Goal: Task Accomplishment & Management: Manage account settings

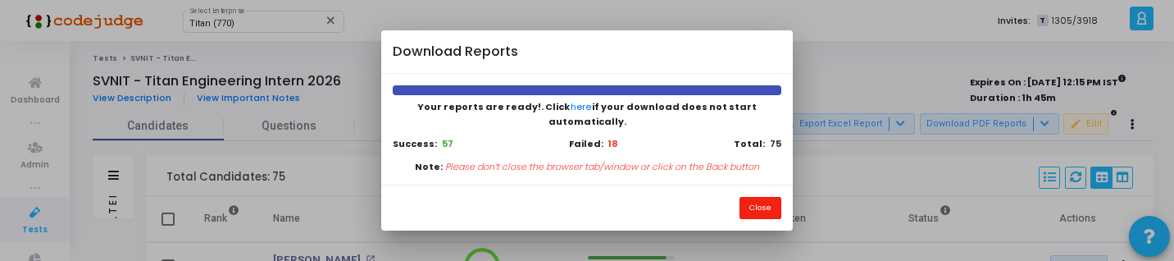
click at [769, 201] on button "Close" at bounding box center [760, 208] width 42 height 22
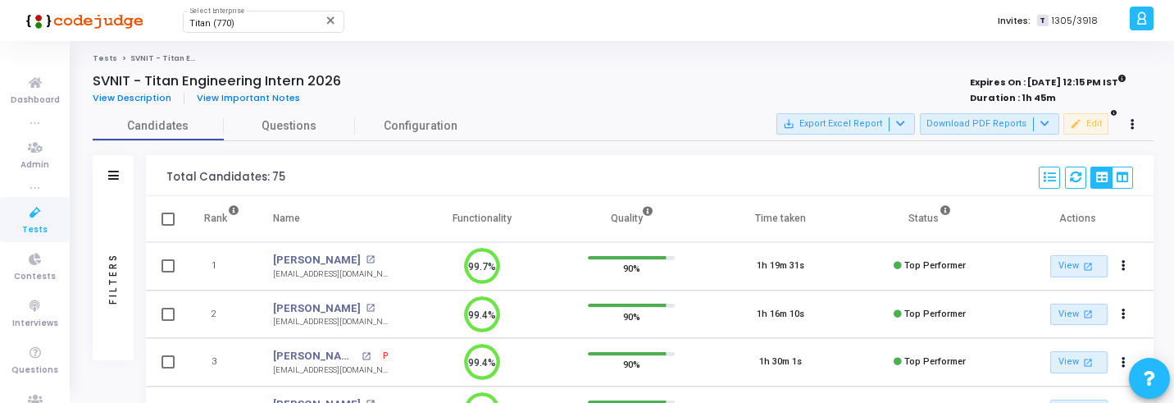
scroll to position [7, 7]
click at [38, 232] on span "Tests" at bounding box center [34, 230] width 25 height 14
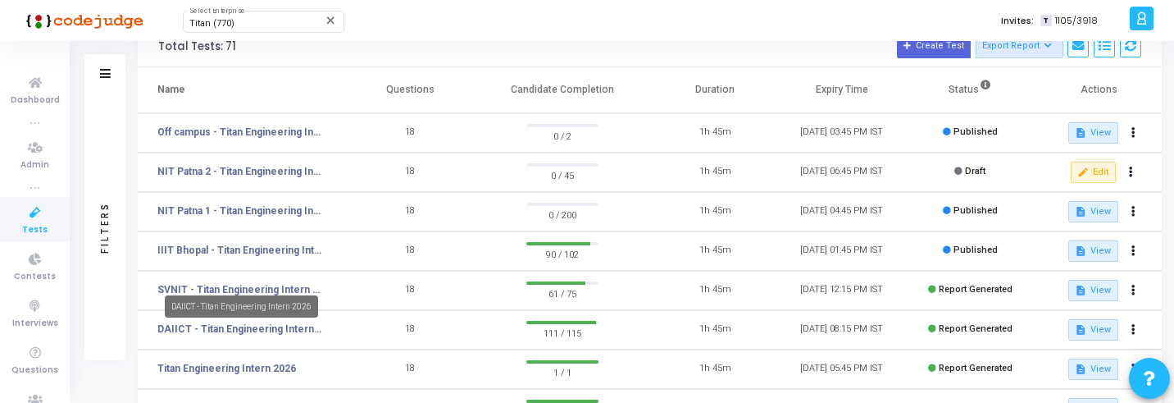
scroll to position [134, 0]
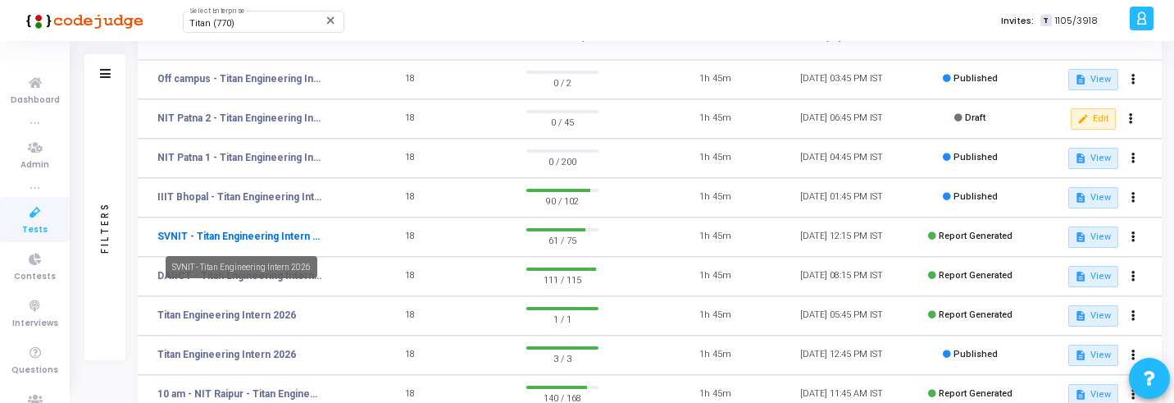
click at [248, 241] on link "SVNIT - Titan Engineering Intern 2026" at bounding box center [239, 236] width 164 height 15
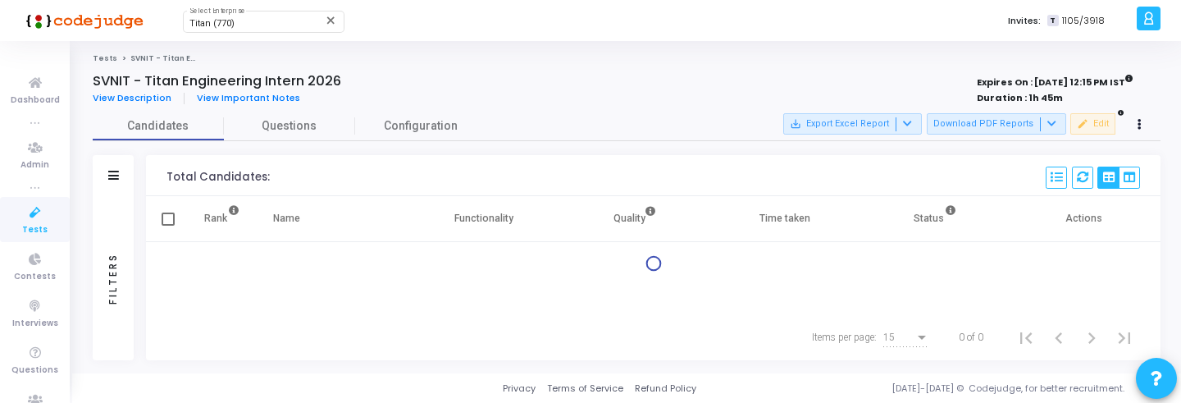
click at [123, 218] on div "Filters" at bounding box center [113, 278] width 41 height 164
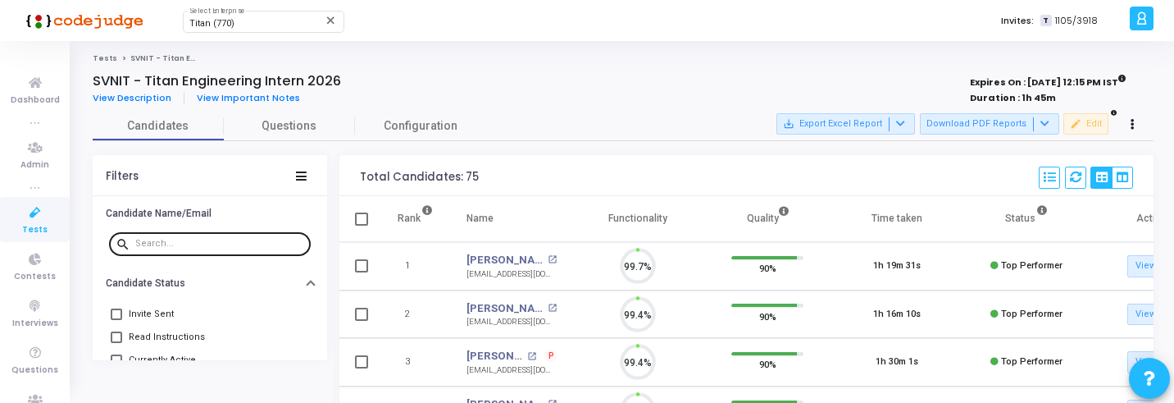
scroll to position [34, 42]
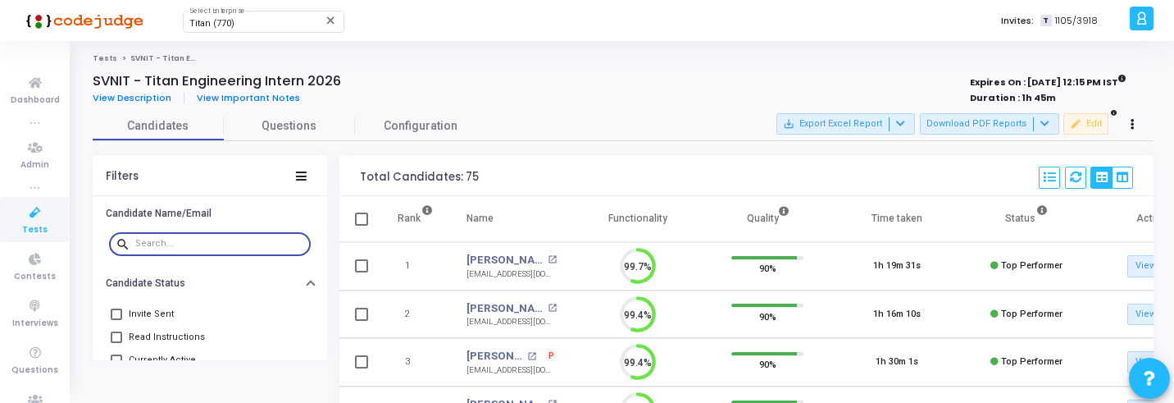
click at [193, 245] on input "text" at bounding box center [219, 244] width 169 height 10
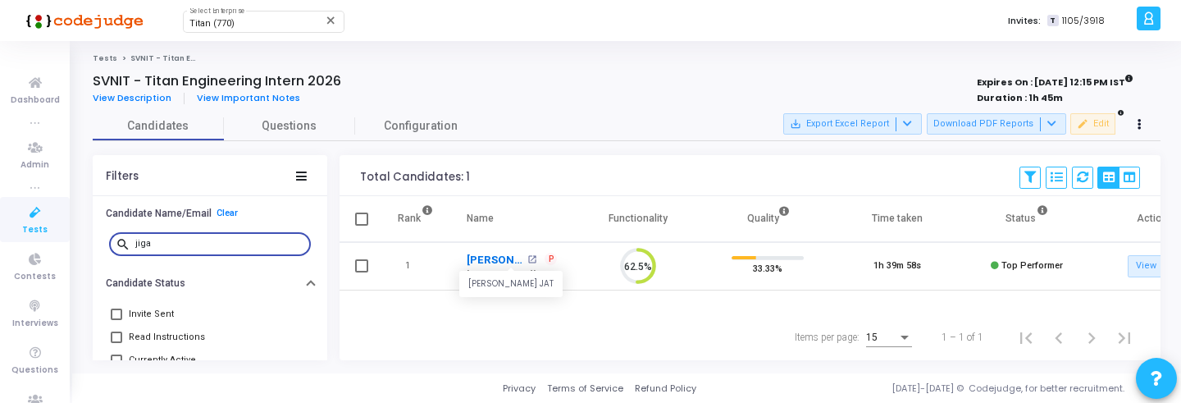
click at [495, 258] on link "Jigar Jat" at bounding box center [494, 260] width 57 height 16
click at [205, 243] on input "jiga" at bounding box center [219, 244] width 169 height 10
click at [500, 257] on link "Shrey Kishorkumar Mistry" at bounding box center [504, 260] width 77 height 16
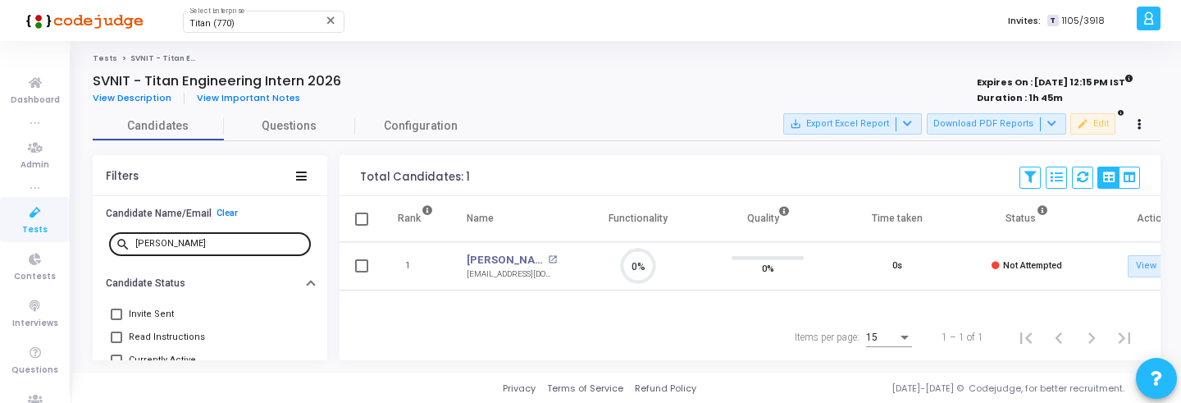
click at [221, 246] on input "shrey" at bounding box center [219, 244] width 169 height 10
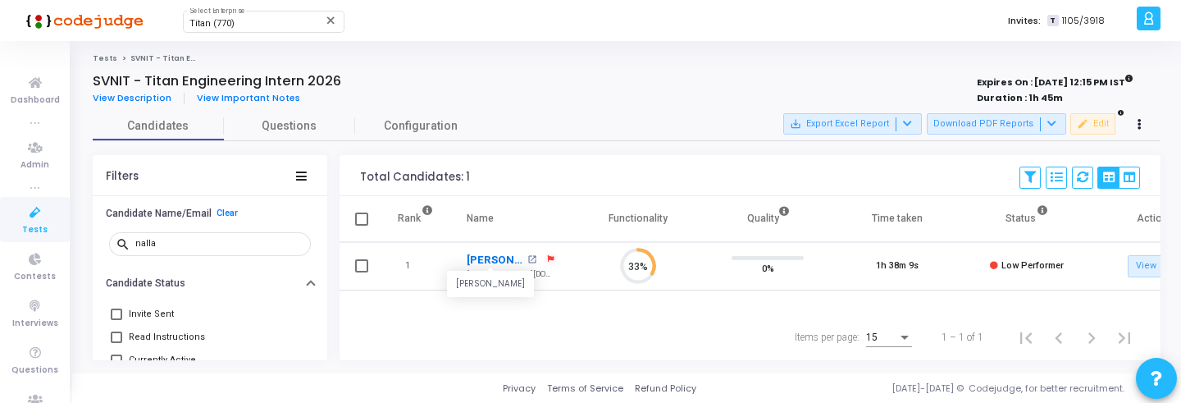
click at [506, 263] on link "Nallamothu Nivas" at bounding box center [494, 260] width 57 height 16
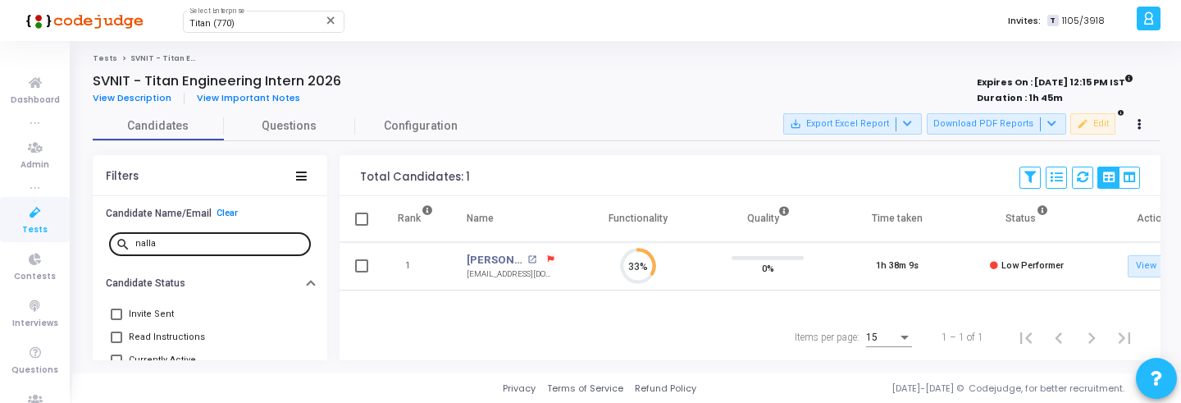
click at [250, 236] on div "nalla" at bounding box center [219, 243] width 169 height 26
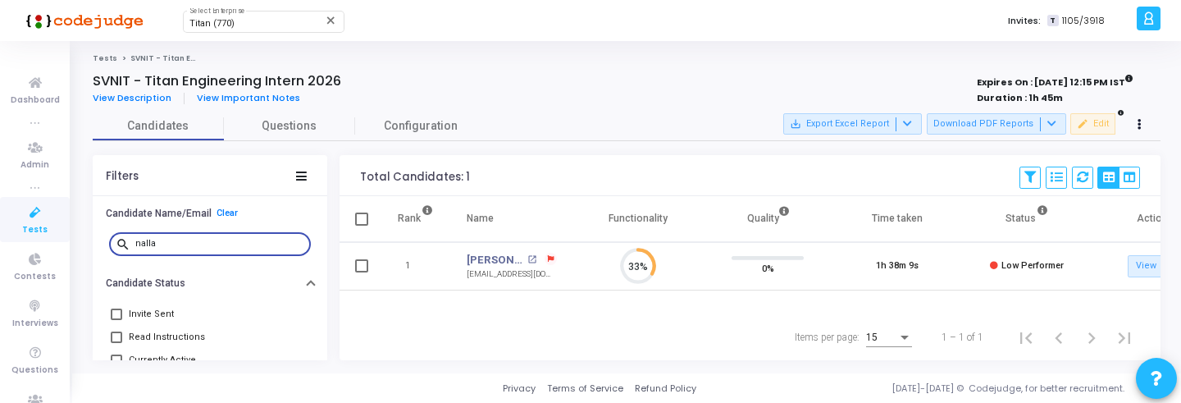
click at [250, 236] on div "nalla" at bounding box center [219, 243] width 169 height 26
click at [222, 247] on input "nalla" at bounding box center [219, 244] width 169 height 10
click at [489, 262] on link "Kambalapally Aryan" at bounding box center [504, 260] width 77 height 16
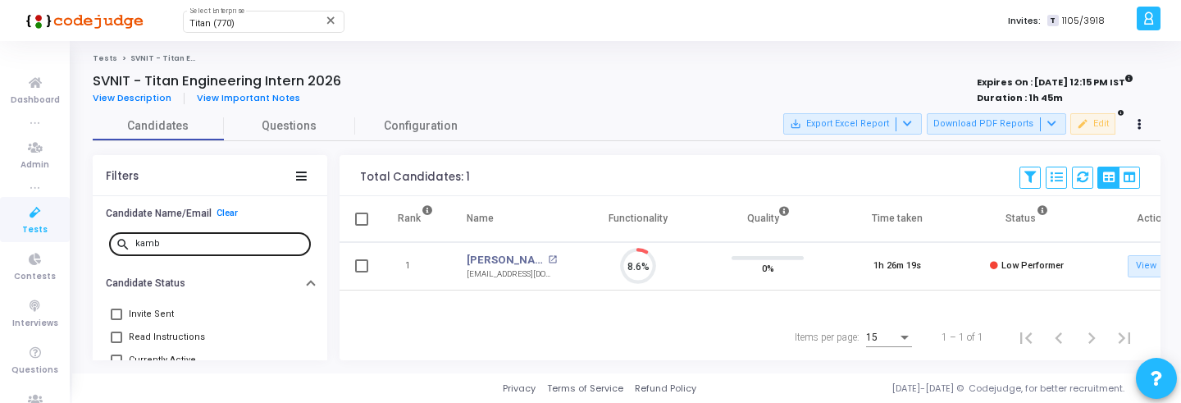
click at [234, 249] on div "kamb" at bounding box center [219, 243] width 169 height 26
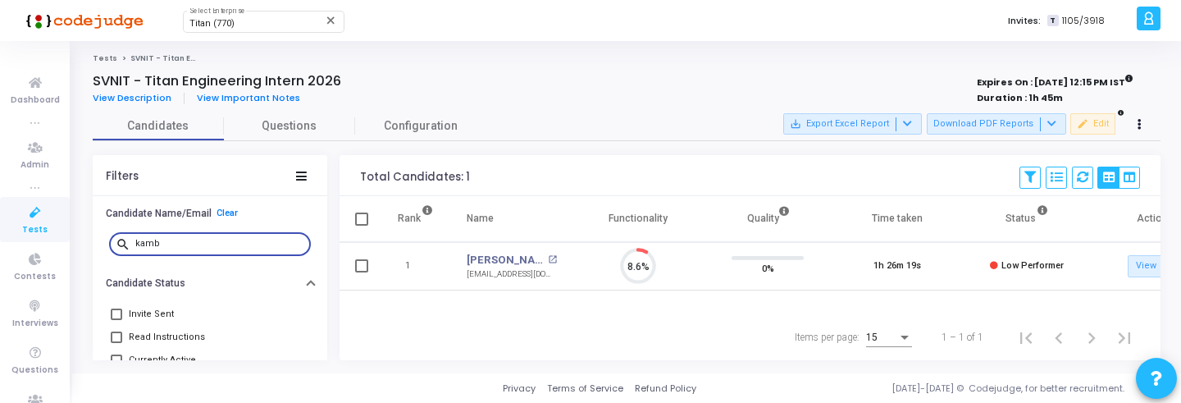
click at [221, 247] on input "kamb" at bounding box center [219, 244] width 169 height 10
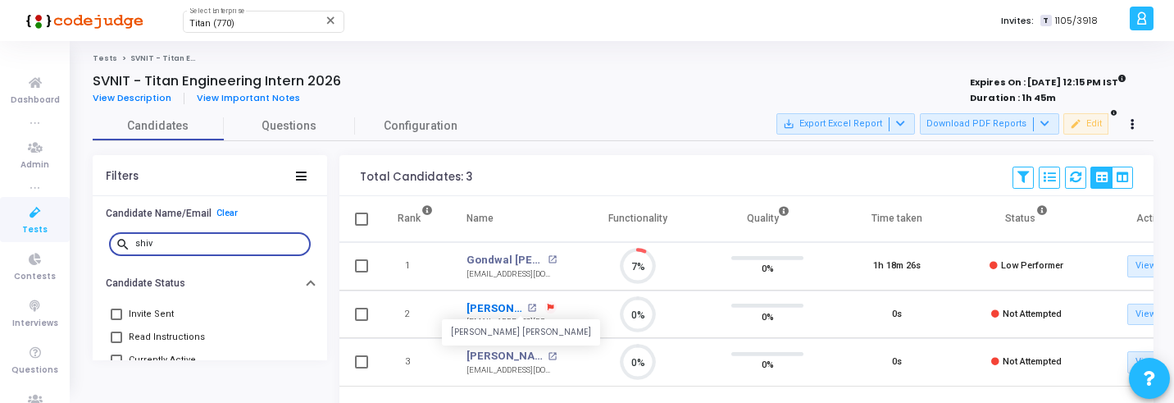
click at [489, 306] on link "Shivam Kumar Dubey" at bounding box center [494, 308] width 57 height 16
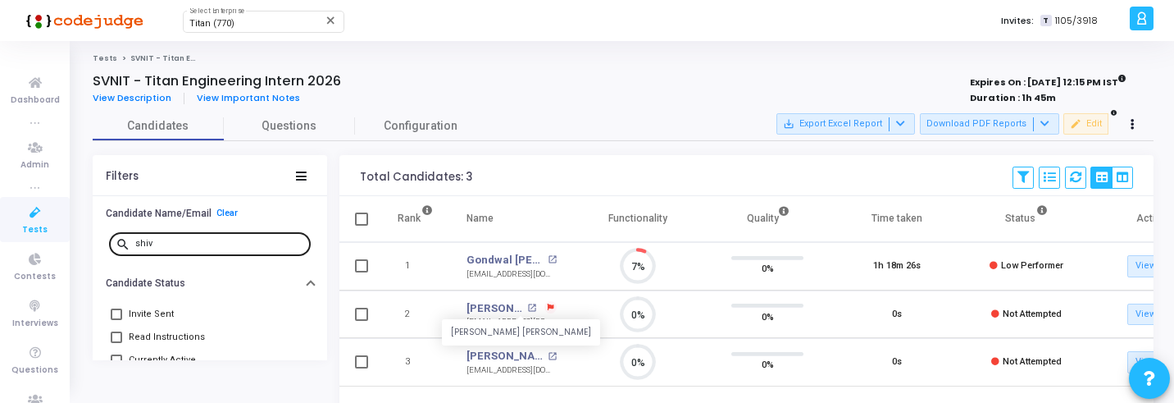
click at [171, 244] on input "shiv" at bounding box center [219, 244] width 169 height 10
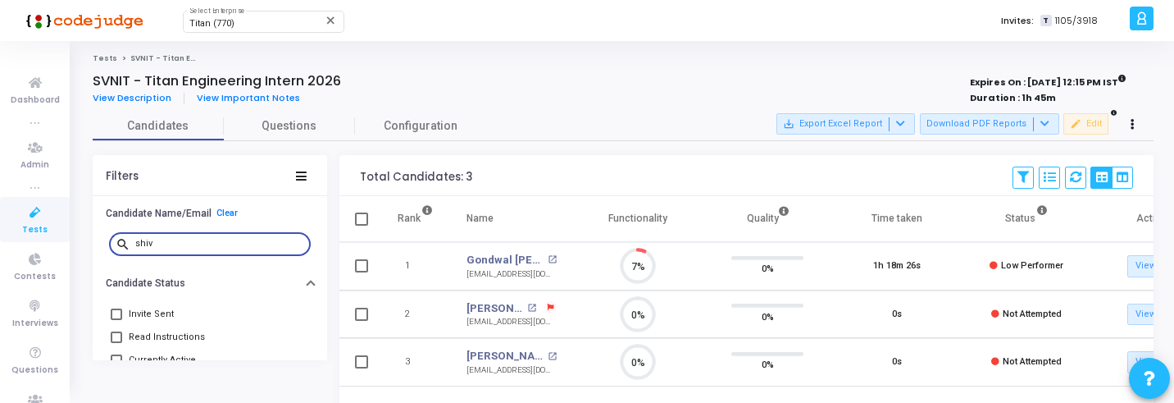
click at [171, 244] on input "shiv" at bounding box center [219, 244] width 169 height 10
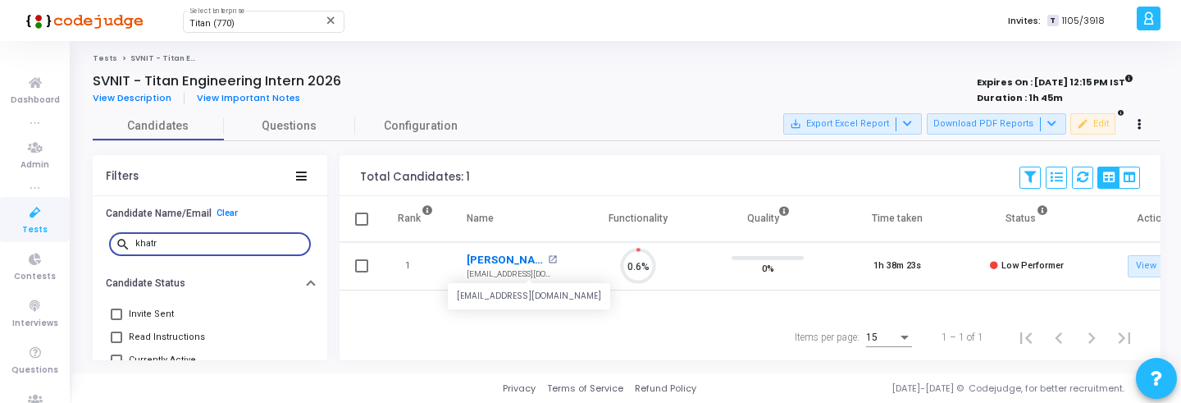
type input "khatr"
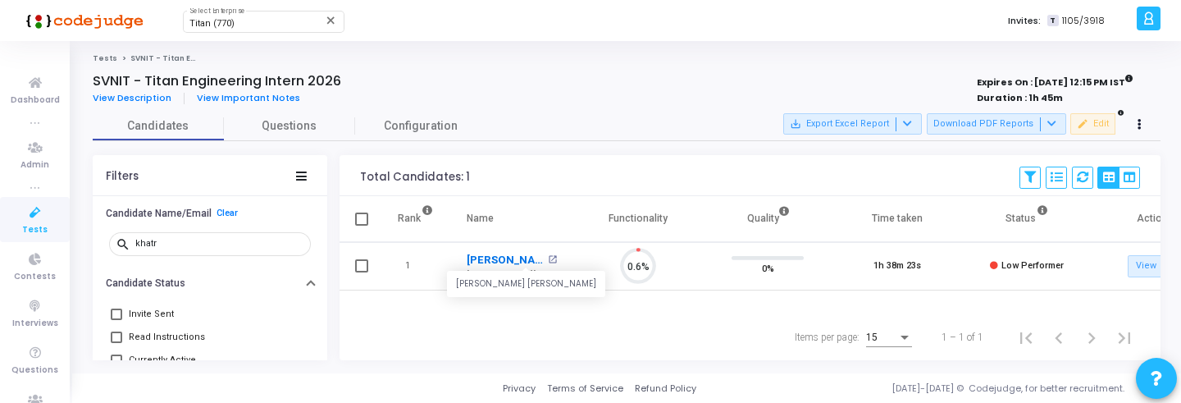
click at [489, 258] on link "Khatri Raghav Mayank" at bounding box center [504, 260] width 77 height 16
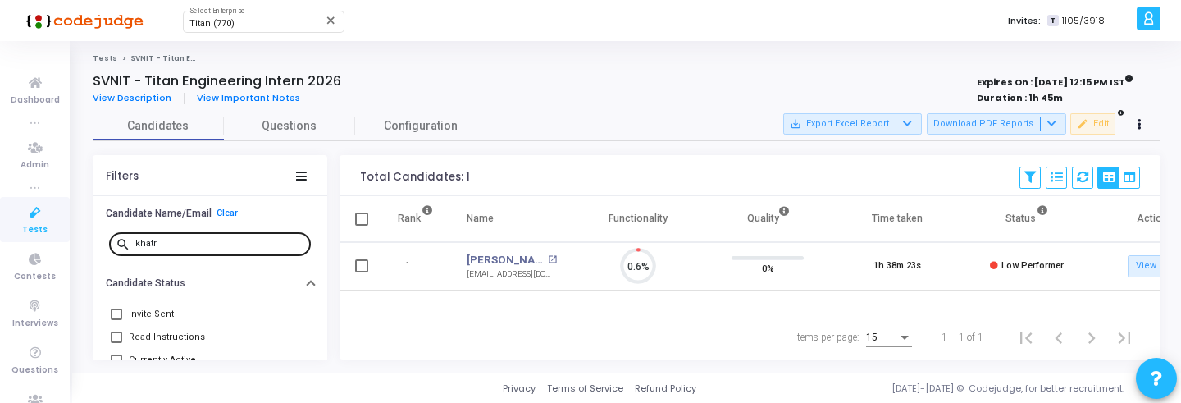
click at [169, 241] on input "khatr" at bounding box center [219, 244] width 169 height 10
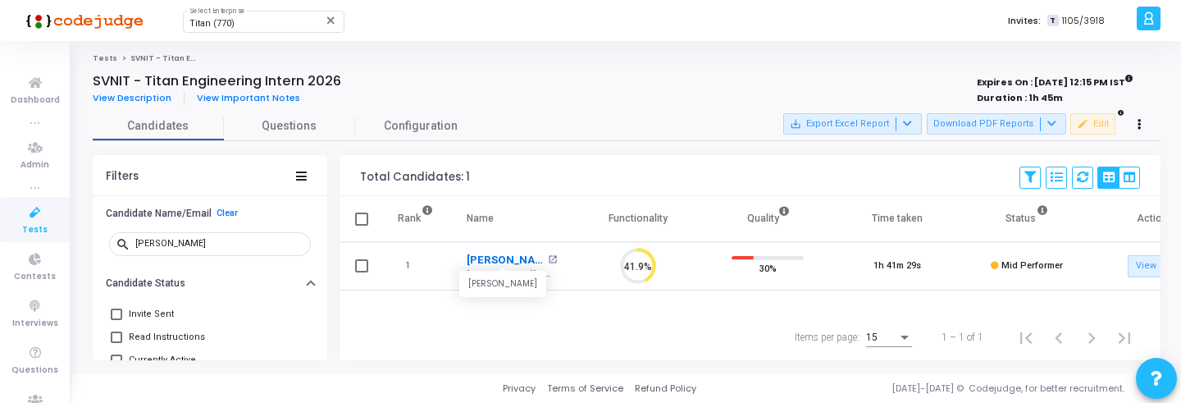
click at [491, 261] on link "Darsh Bothra" at bounding box center [504, 260] width 77 height 16
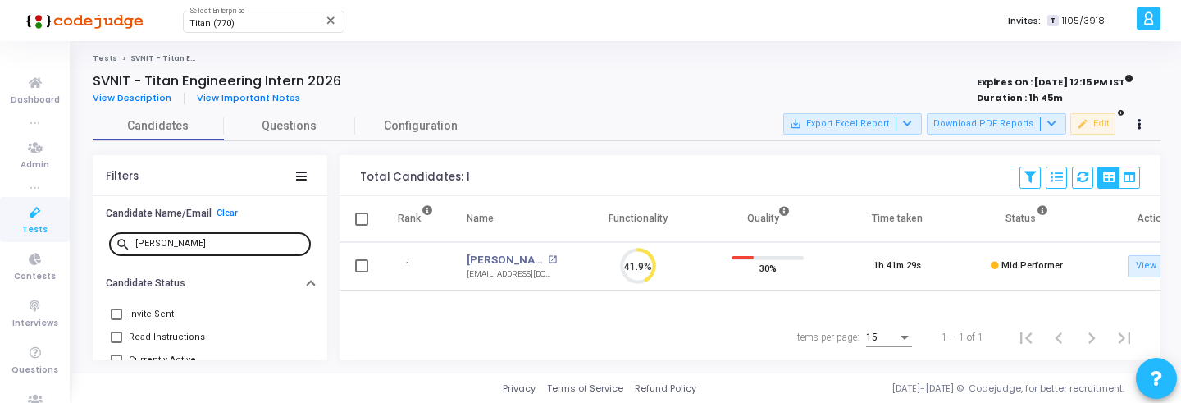
click at [178, 242] on input "darsh" at bounding box center [219, 244] width 169 height 10
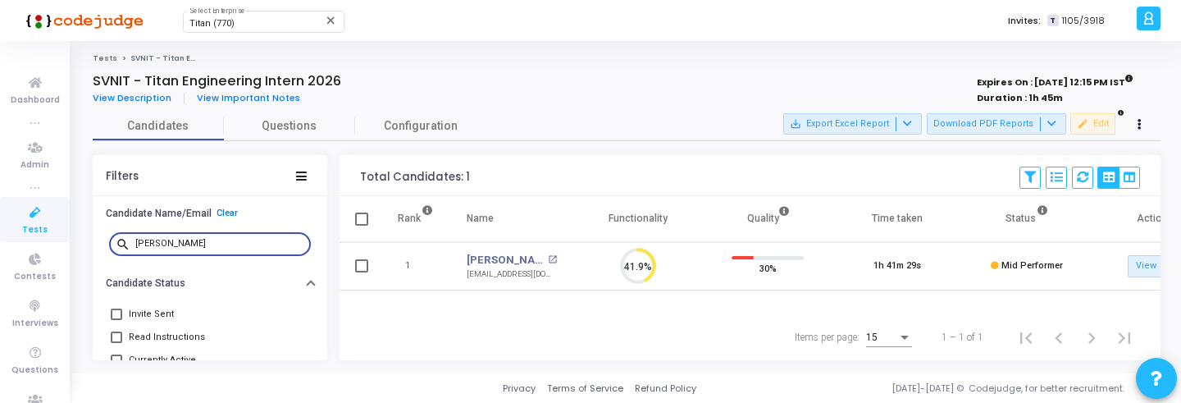
click at [178, 242] on input "darsh" at bounding box center [219, 244] width 169 height 10
click at [483, 258] on link "Krishna Ghetia" at bounding box center [504, 260] width 77 height 16
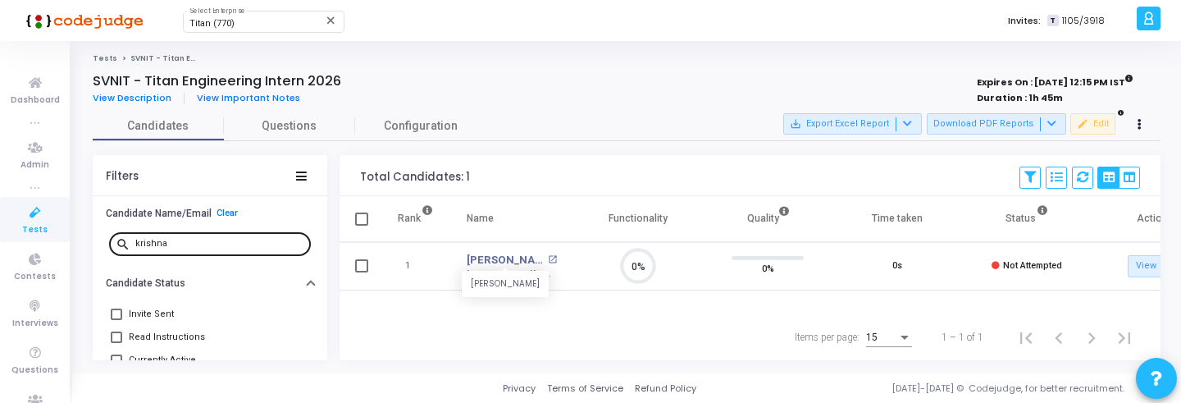
click at [190, 245] on input "krishna" at bounding box center [219, 244] width 169 height 10
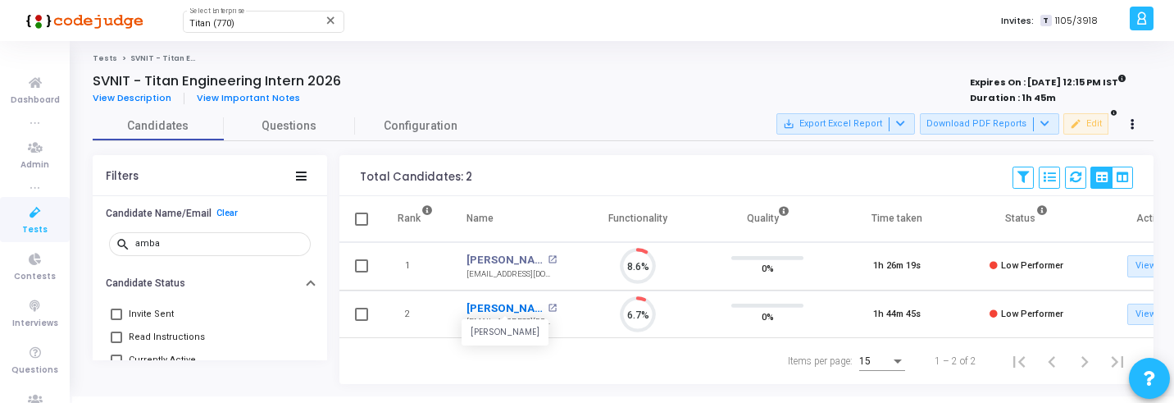
click at [492, 311] on link "Ambar Gupta" at bounding box center [504, 308] width 77 height 16
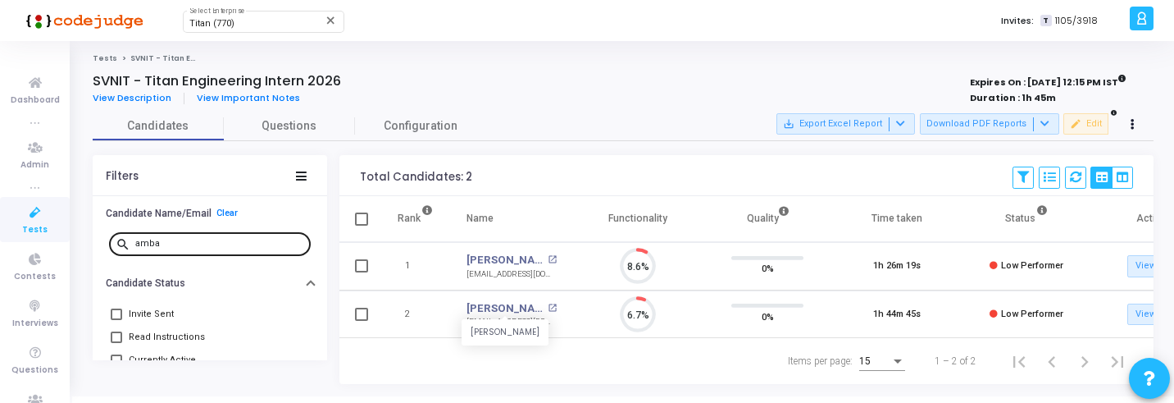
click at [206, 237] on div "amba" at bounding box center [219, 243] width 169 height 26
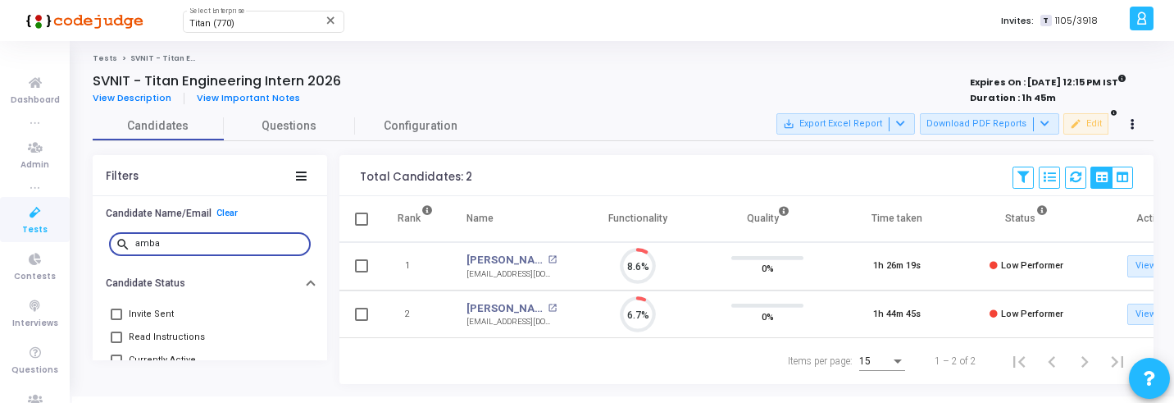
click at [206, 238] on div "amba" at bounding box center [219, 243] width 169 height 26
click at [184, 243] on input "amba" at bounding box center [219, 244] width 169 height 10
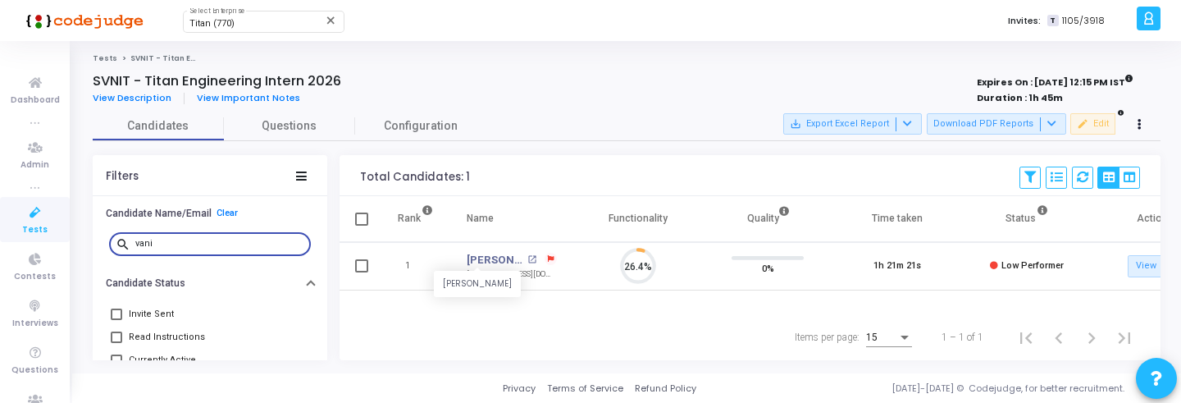
scroll to position [34, 42]
click at [489, 259] on link "Vaniya Pankaj Ranabhai" at bounding box center [494, 260] width 57 height 16
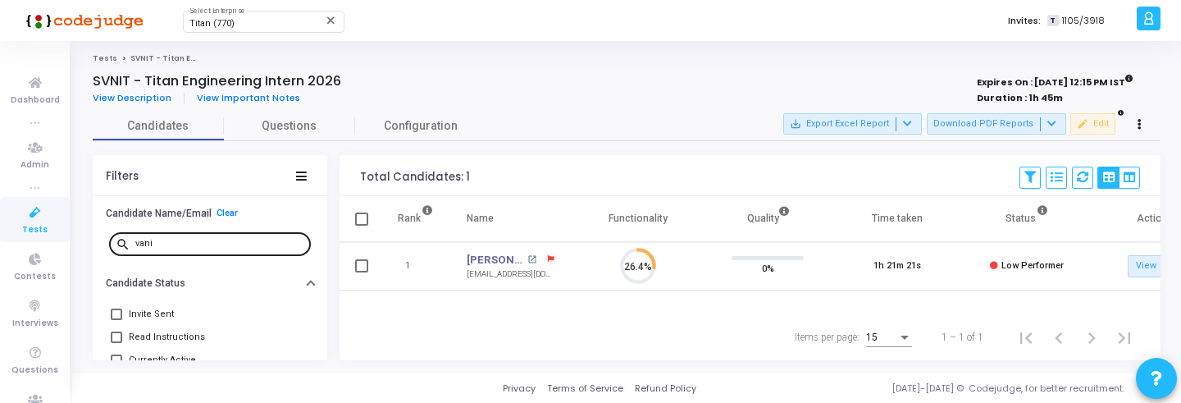
click at [229, 242] on input "vani" at bounding box center [219, 244] width 169 height 10
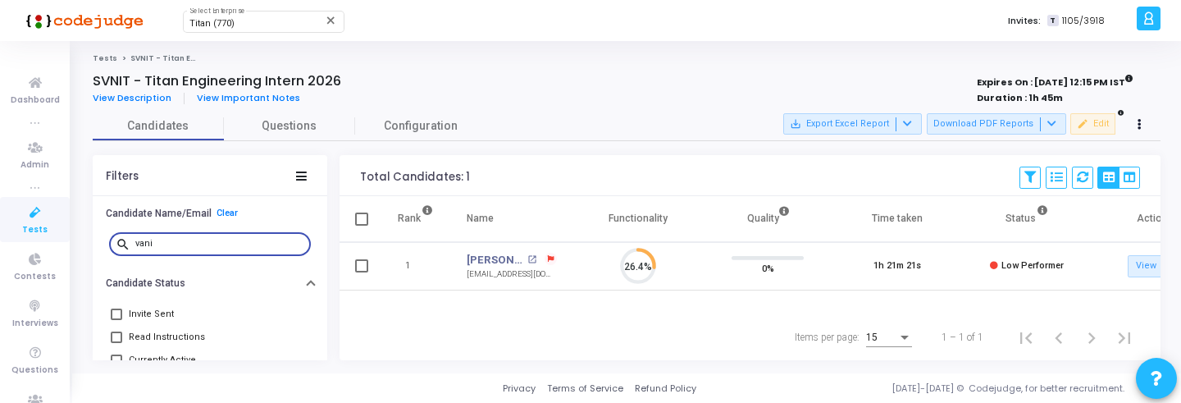
click at [229, 242] on input "vani" at bounding box center [219, 244] width 169 height 10
click at [497, 258] on link "Makwana Gahan Maheshkumar" at bounding box center [494, 260] width 57 height 16
click at [173, 246] on input "mak" at bounding box center [219, 244] width 169 height 10
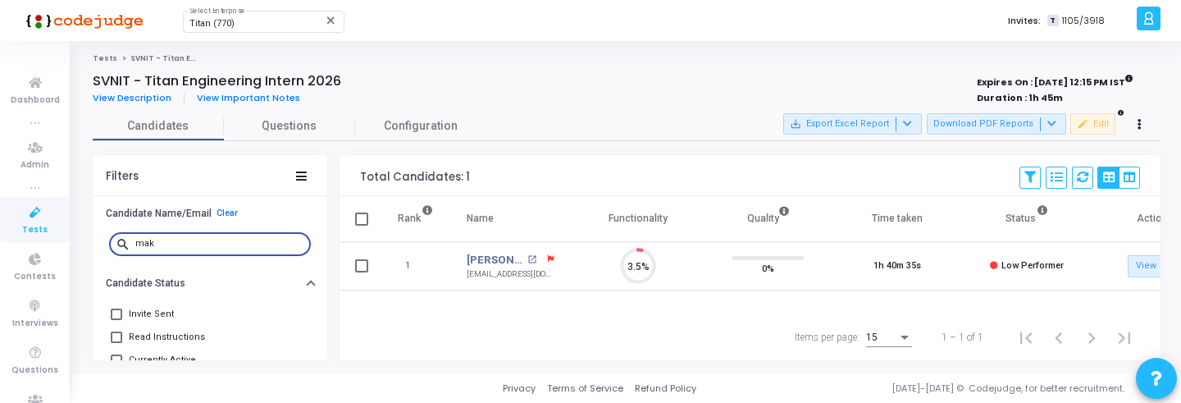
click at [173, 246] on input "mak" at bounding box center [219, 244] width 169 height 10
click at [173, 246] on input "shub ha" at bounding box center [219, 244] width 169 height 10
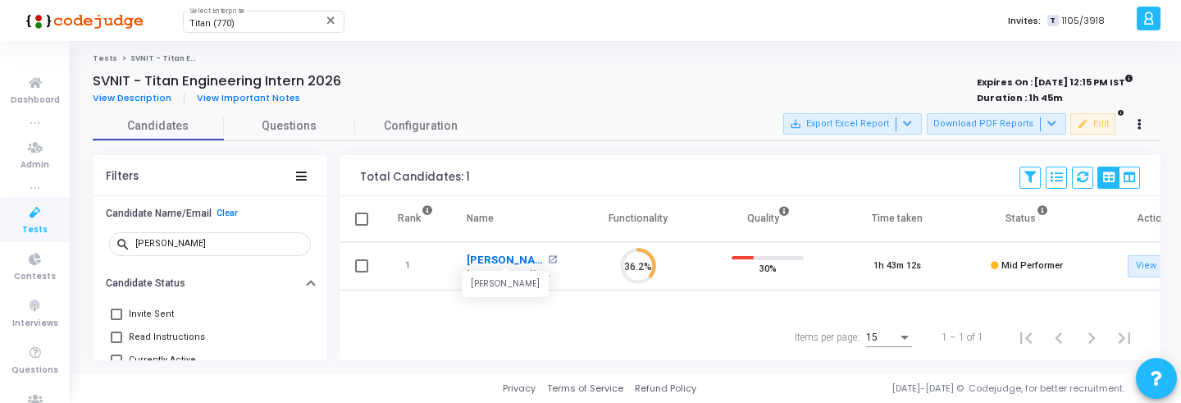
click at [490, 257] on link "Shubham Kumar" at bounding box center [504, 260] width 77 height 16
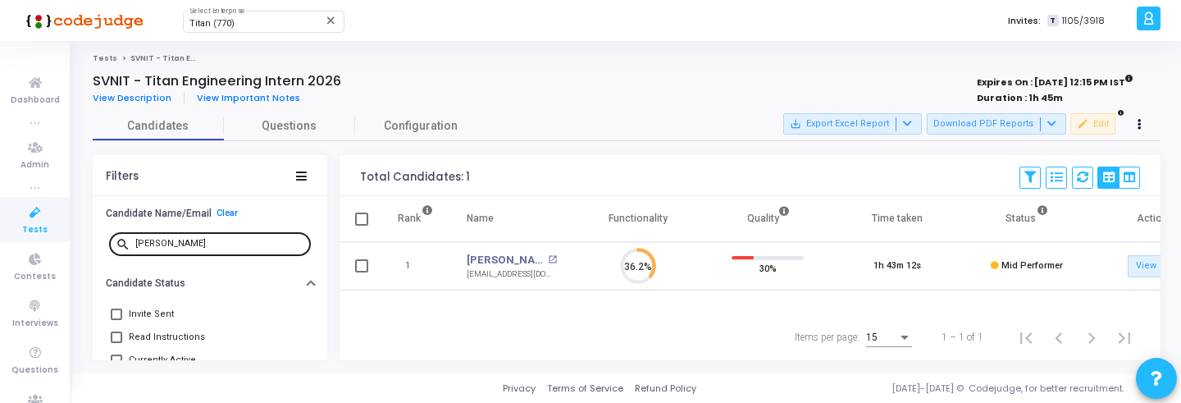
click at [211, 241] on input "shubha" at bounding box center [219, 244] width 169 height 10
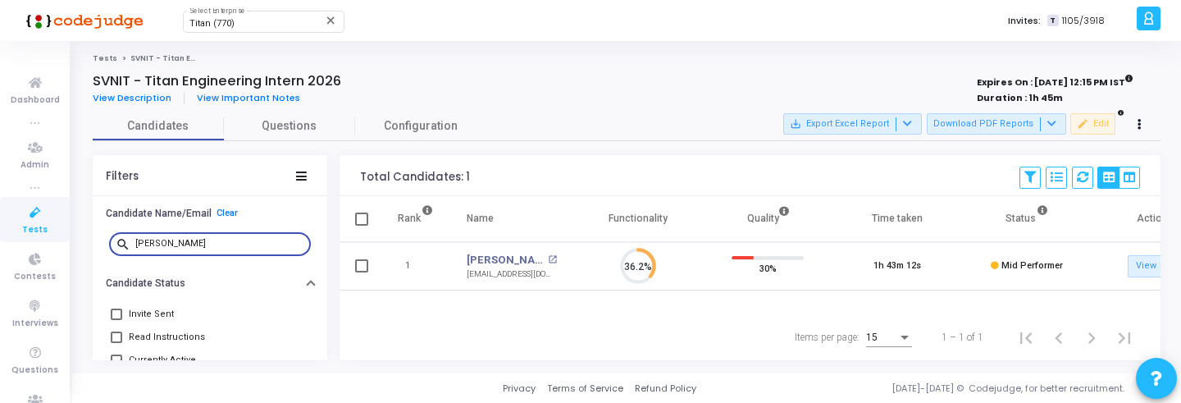
click at [211, 241] on input "shubha" at bounding box center [219, 244] width 169 height 10
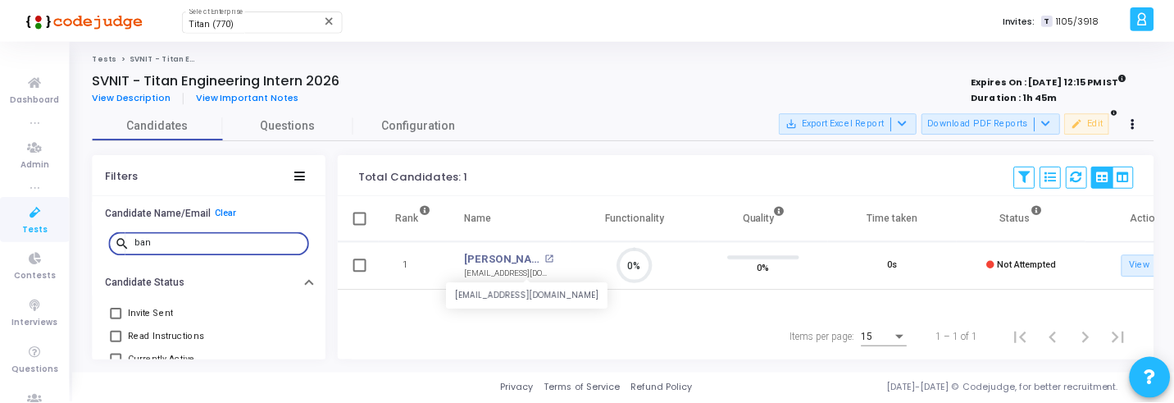
scroll to position [34, 42]
type input "ban"
click at [504, 258] on link "[PERSON_NAME] [PERSON_NAME]" at bounding box center [504, 260] width 77 height 16
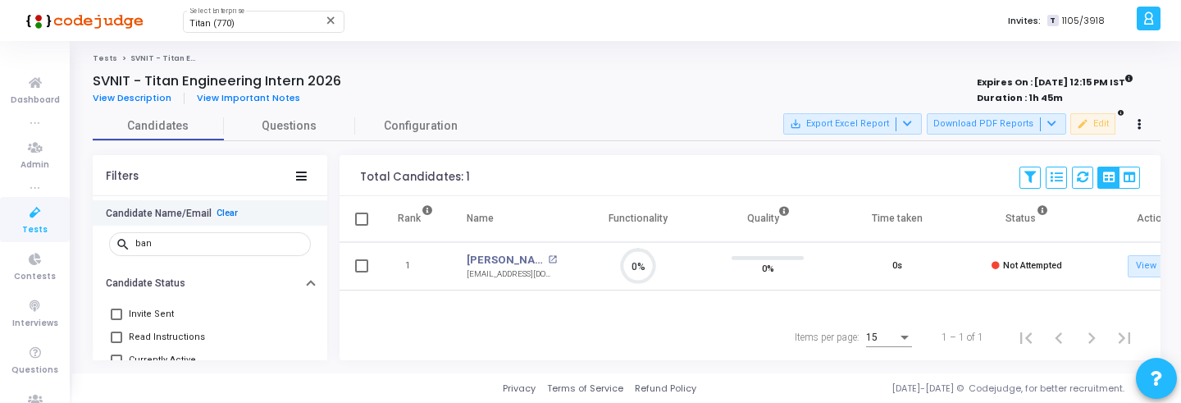
click at [232, 212] on link "Clear" at bounding box center [226, 212] width 21 height 11
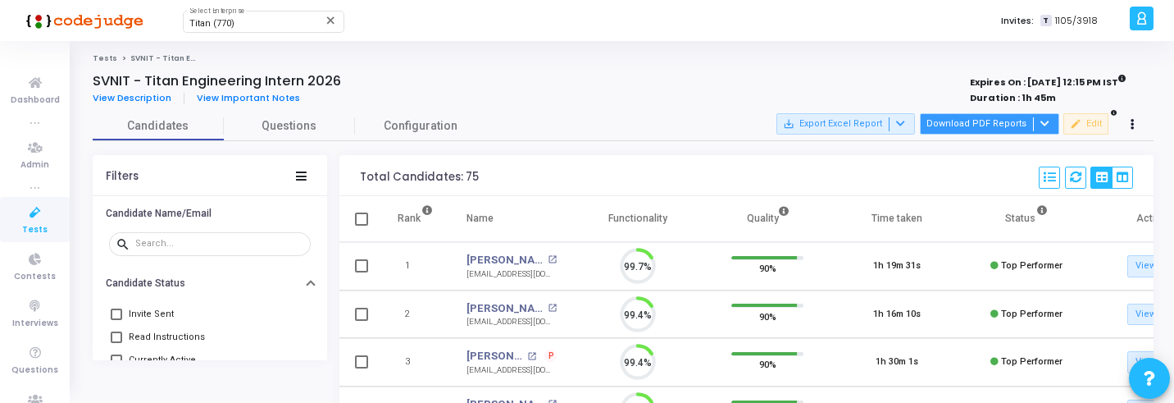
click at [1008, 123] on button "Download PDF Reports" at bounding box center [989, 123] width 139 height 21
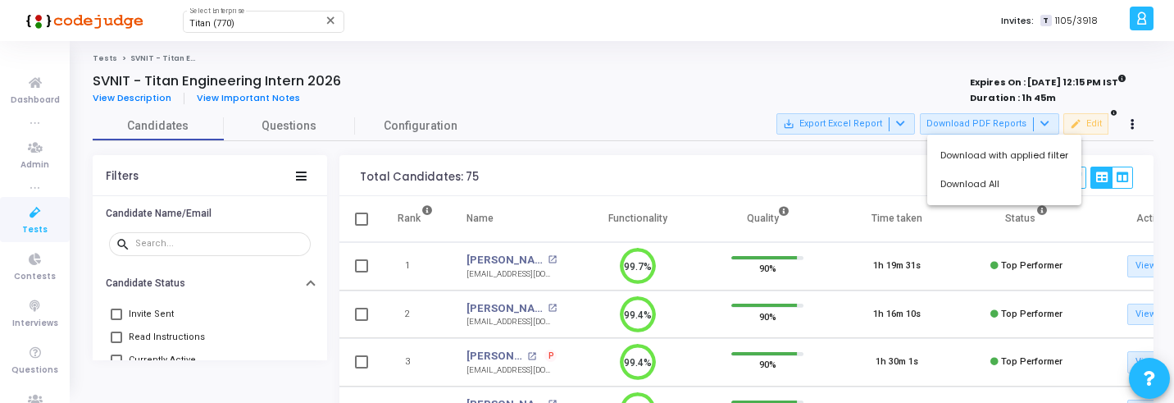
click at [700, 66] on div at bounding box center [587, 201] width 1174 height 403
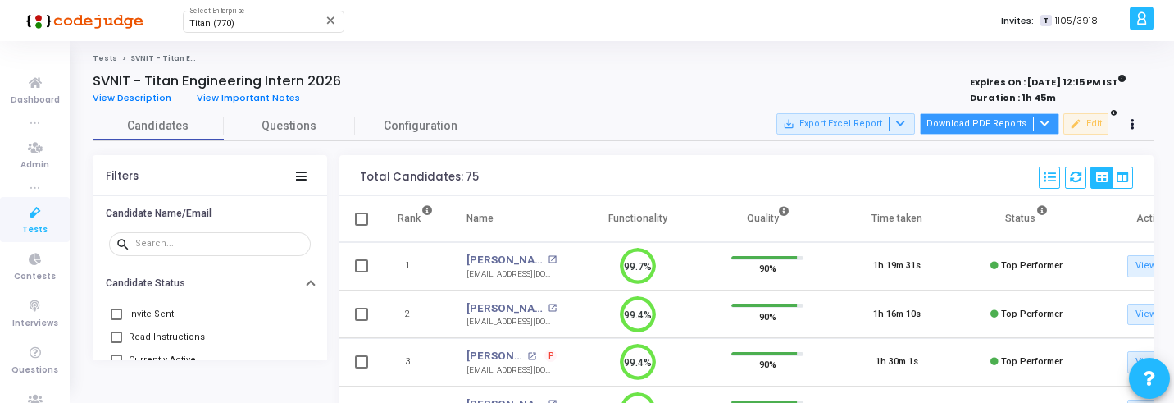
click at [969, 122] on button "Download PDF Reports" at bounding box center [989, 123] width 139 height 21
click at [968, 122] on div at bounding box center [587, 201] width 1174 height 403
click at [968, 122] on button "Download PDF Reports" at bounding box center [989, 123] width 139 height 21
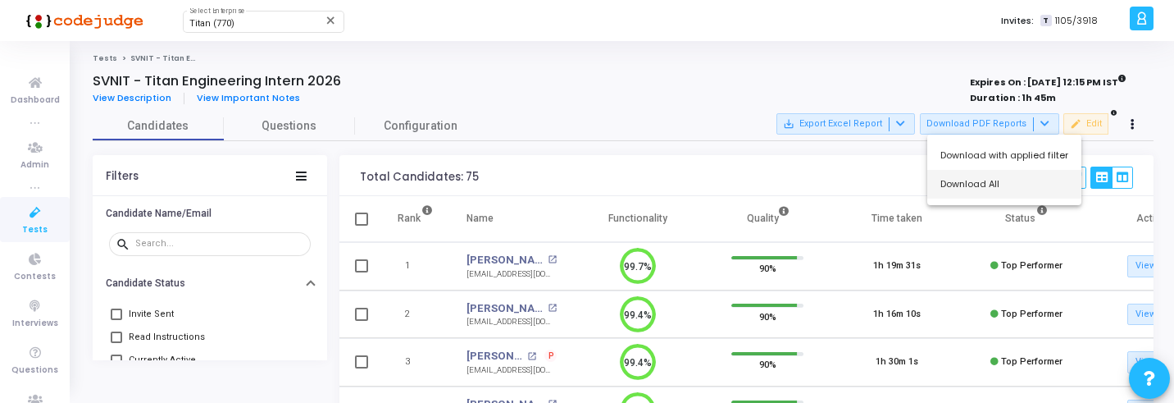
click at [970, 183] on button "Download All" at bounding box center [1004, 184] width 154 height 29
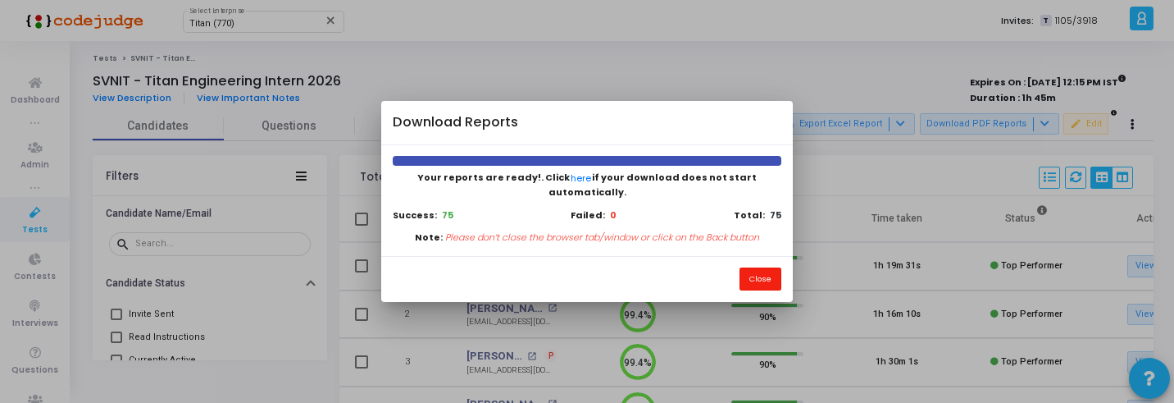
click at [759, 267] on button "Close" at bounding box center [760, 278] width 42 height 22
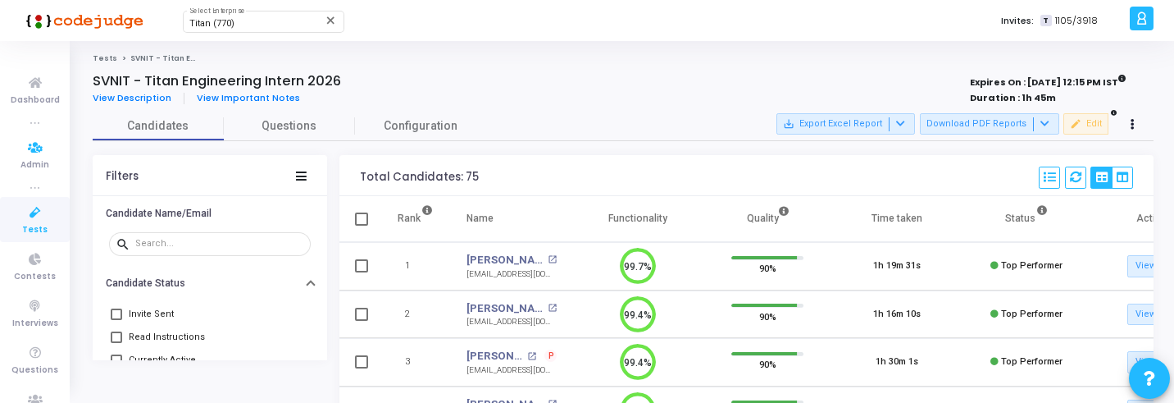
click at [23, 216] on icon at bounding box center [35, 212] width 34 height 20
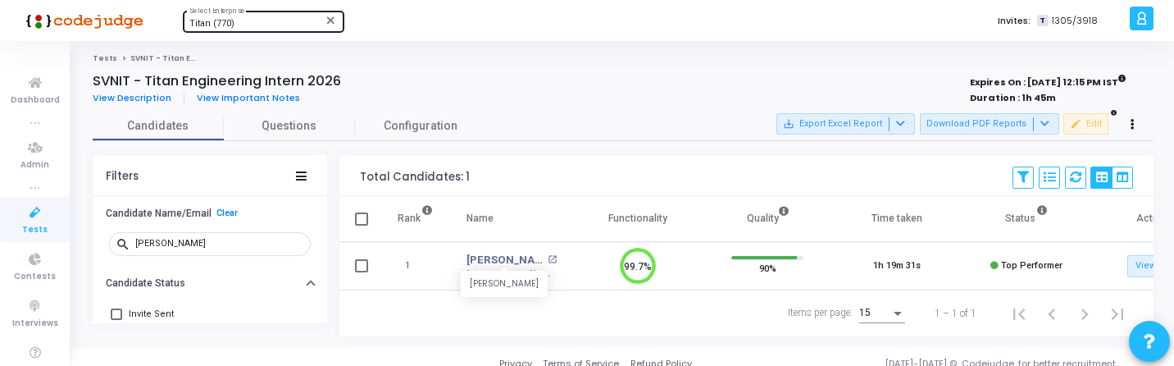
scroll to position [34, 42]
click at [259, 20] on div "Titan (770)" at bounding box center [255, 24] width 133 height 10
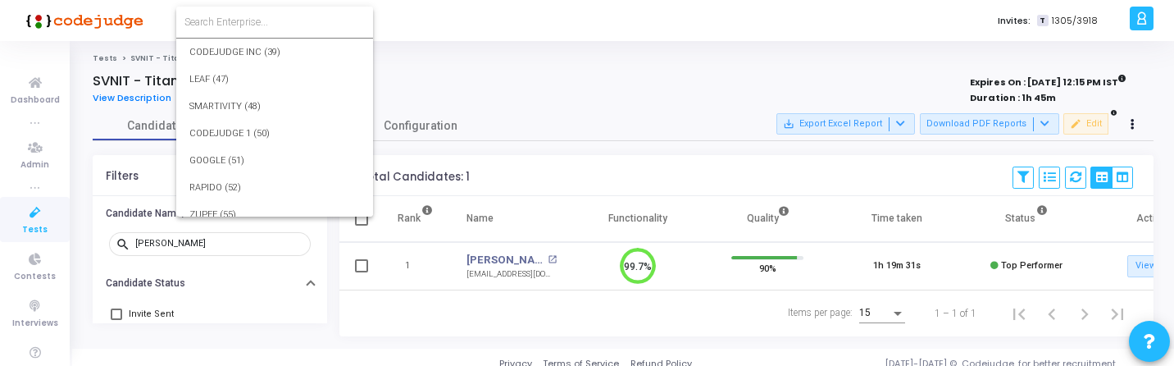
scroll to position [18907, 0]
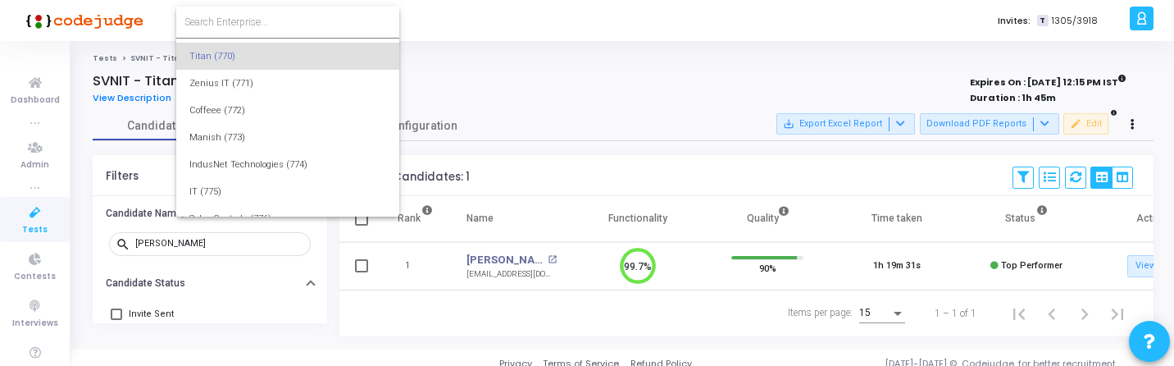
click at [259, 20] on input at bounding box center [287, 22] width 207 height 15
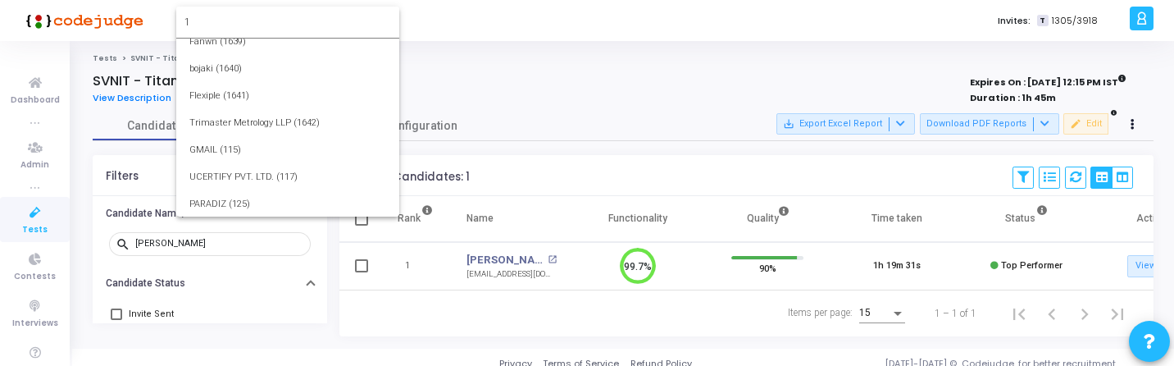
scroll to position [0, 0]
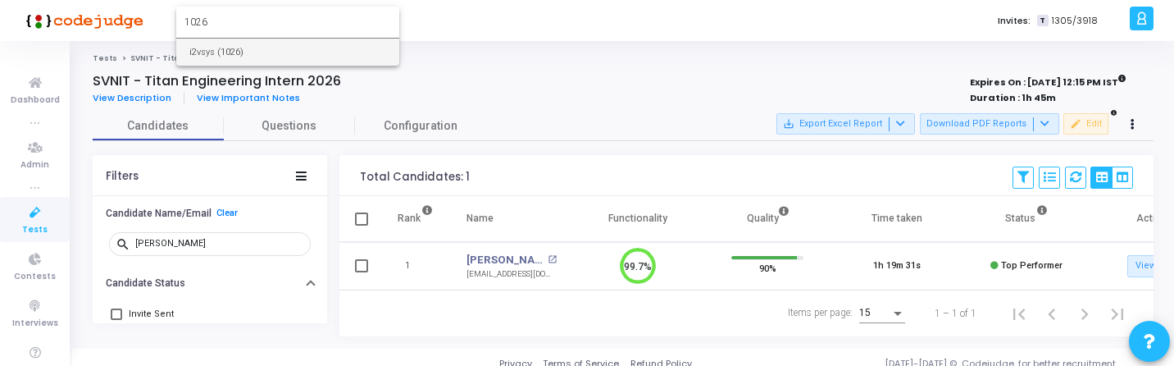
type input "1026"
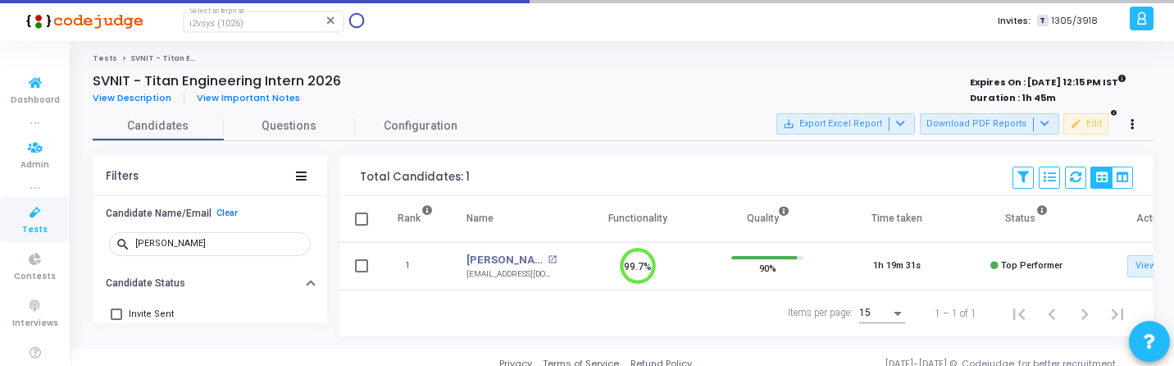
click at [22, 188] on li "true" at bounding box center [35, 187] width 70 height 16
click at [32, 211] on icon at bounding box center [35, 212] width 34 height 20
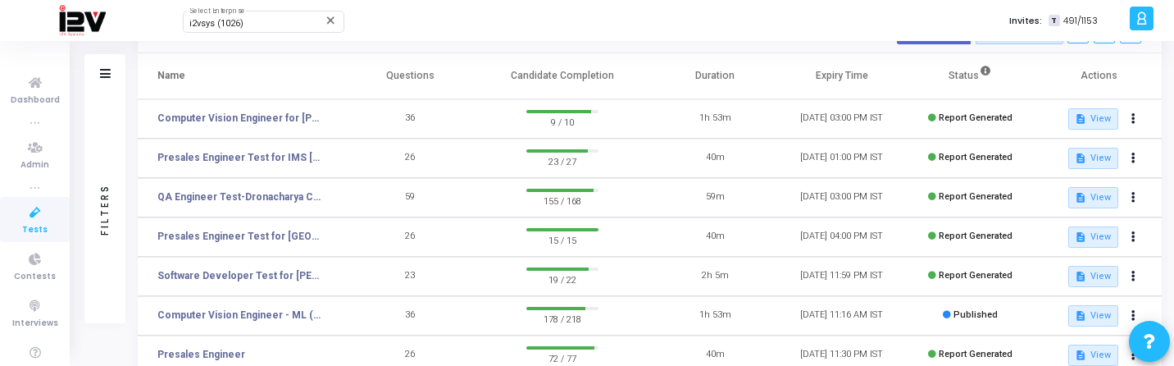
scroll to position [87, 0]
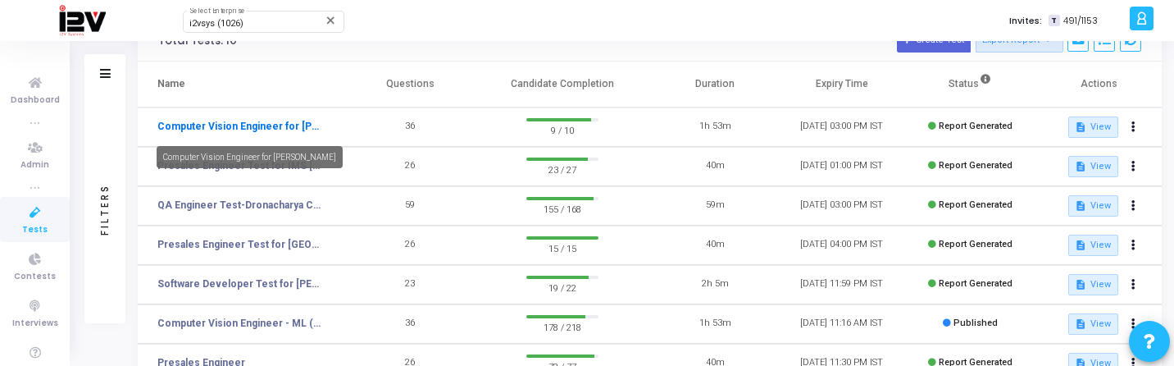
click at [273, 126] on link "Computer Vision Engineer for Dronacharya" at bounding box center [239, 126] width 164 height 15
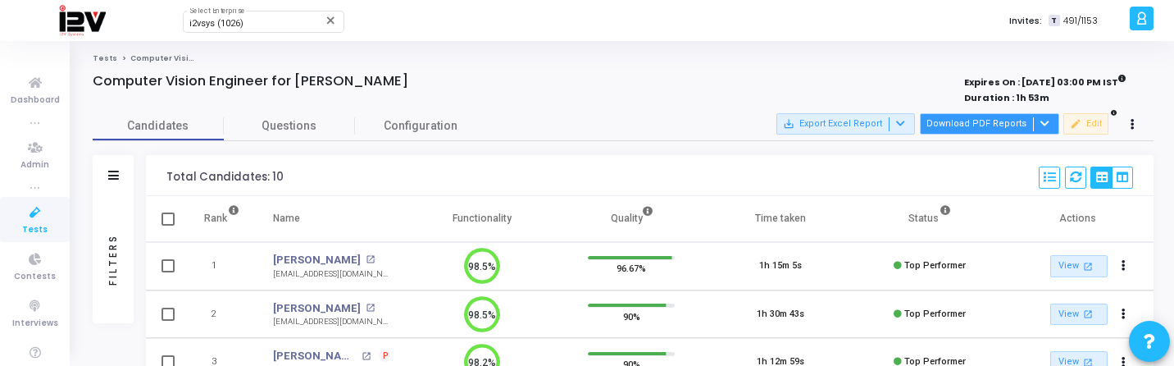
click at [955, 130] on button "Download PDF Reports" at bounding box center [989, 123] width 139 height 21
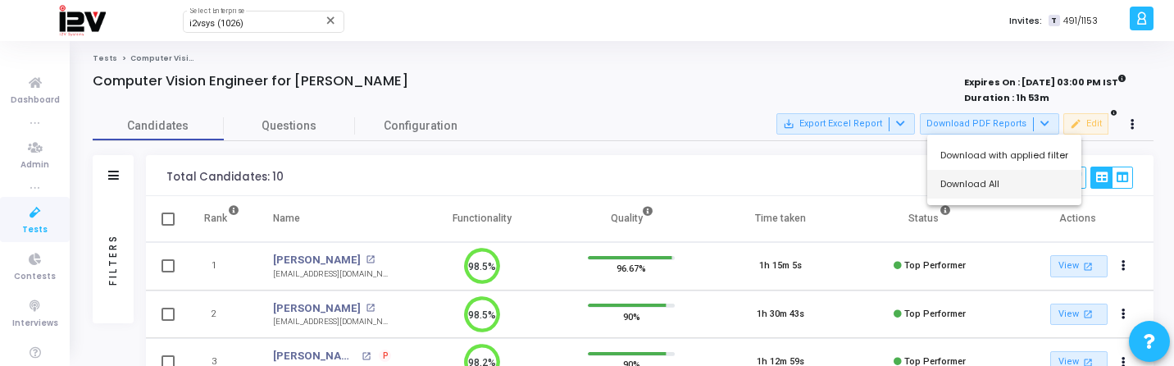
click at [955, 183] on button "Download All" at bounding box center [1004, 184] width 154 height 29
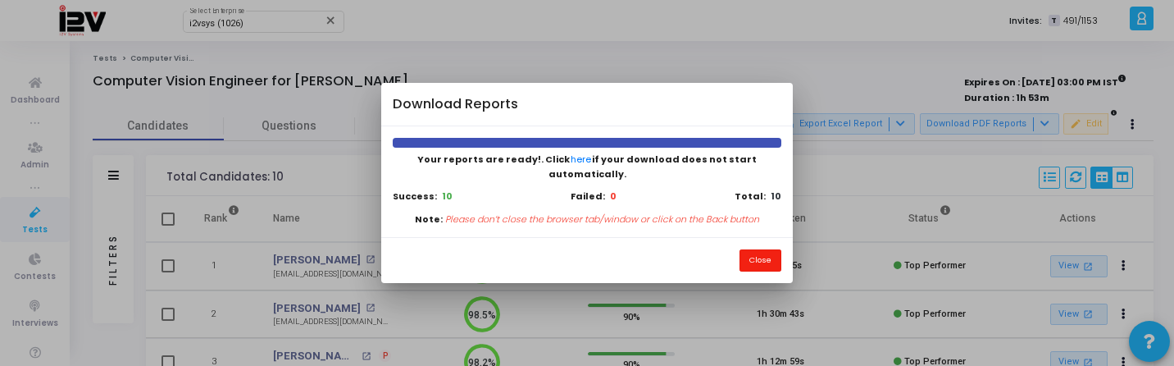
click at [752, 253] on button "Close" at bounding box center [760, 260] width 42 height 22
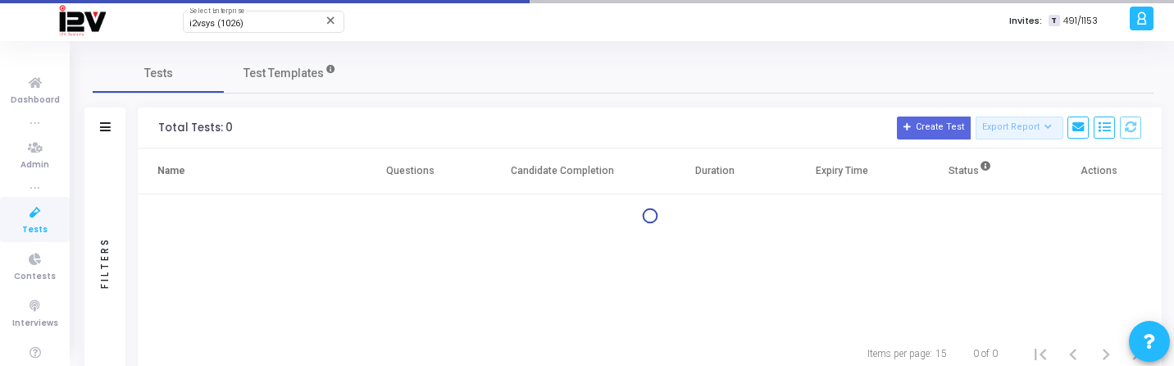
scroll to position [52, 0]
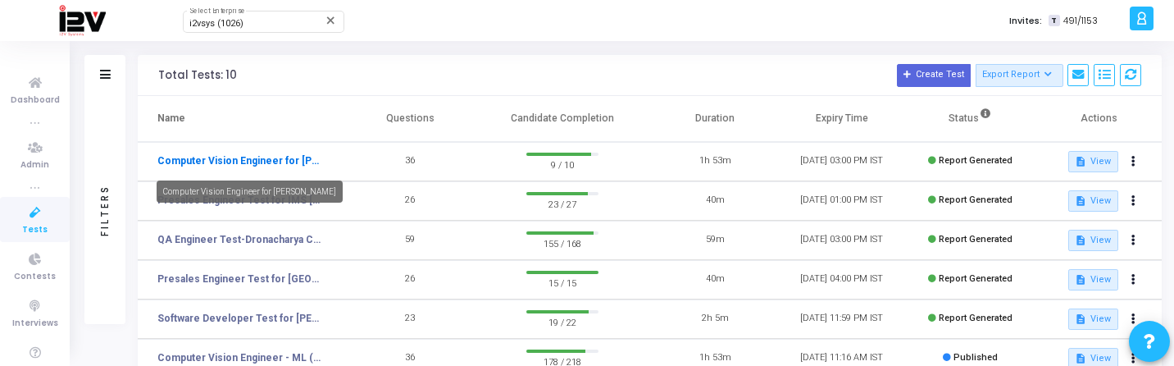
click at [273, 162] on link "Computer Vision Engineer for Dronacharya" at bounding box center [239, 160] width 164 height 15
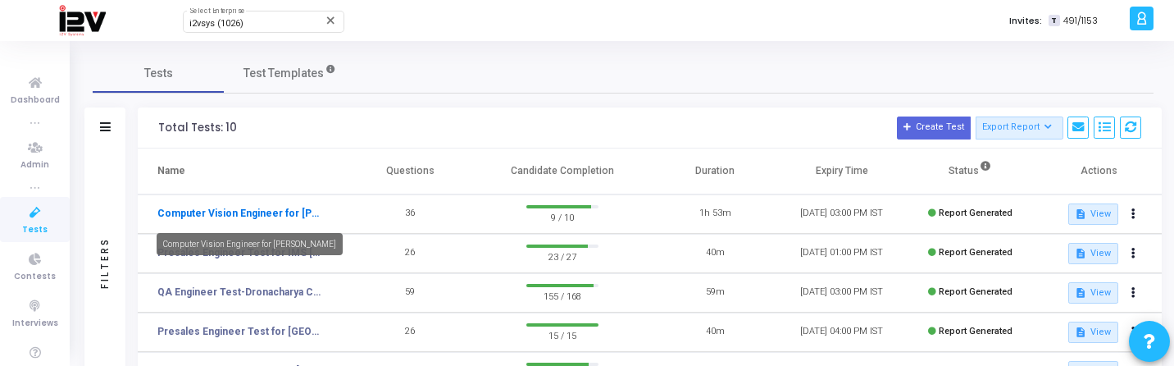
click at [290, 212] on link "Computer Vision Engineer for Dronacharya" at bounding box center [239, 213] width 164 height 15
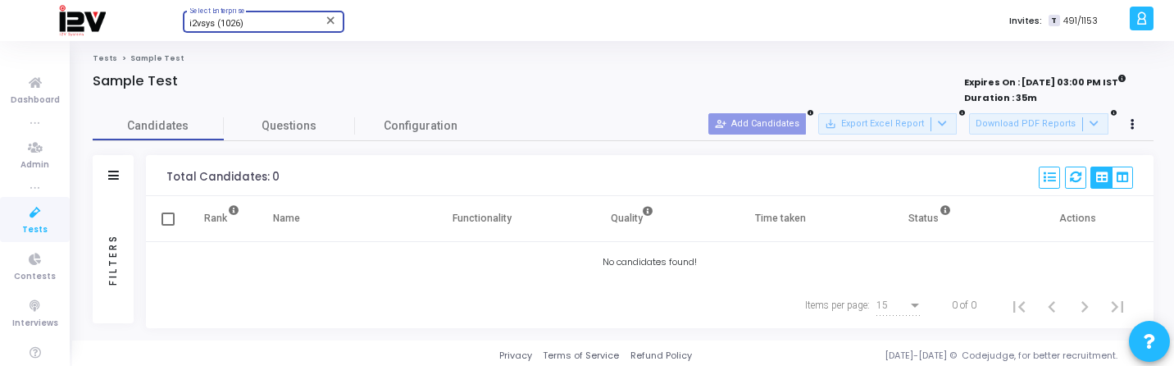
click at [259, 25] on div "i2vsys (1026)" at bounding box center [255, 24] width 133 height 10
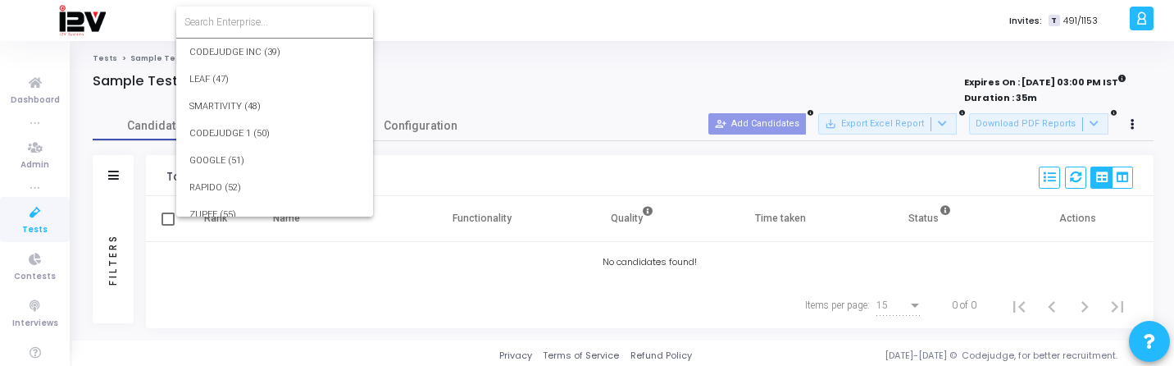
scroll to position [24399, 0]
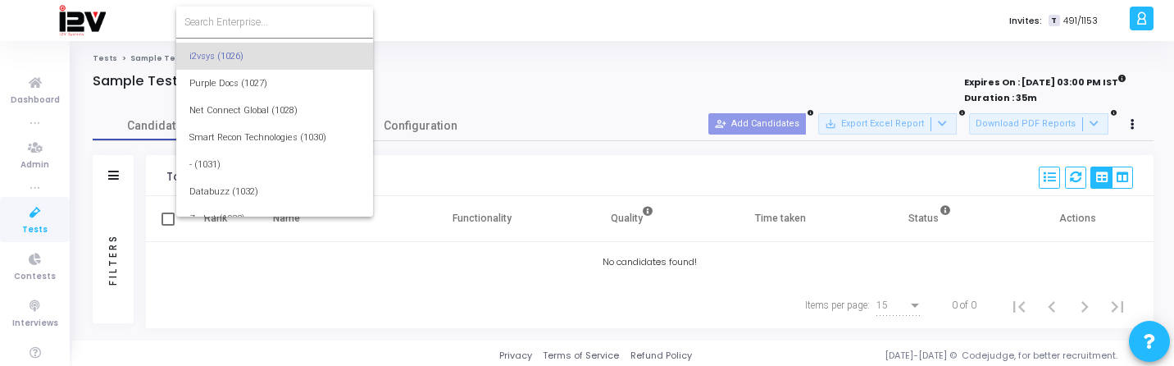
click at [262, 25] on input at bounding box center [274, 22] width 180 height 15
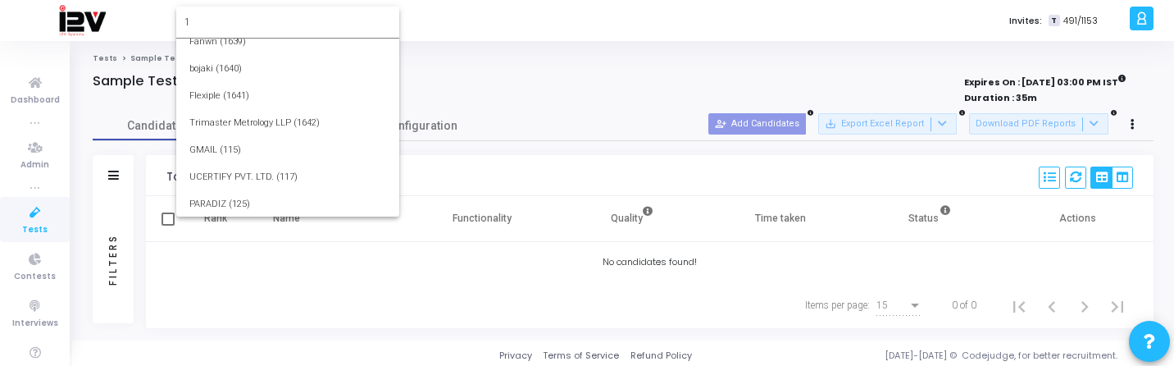
scroll to position [0, 0]
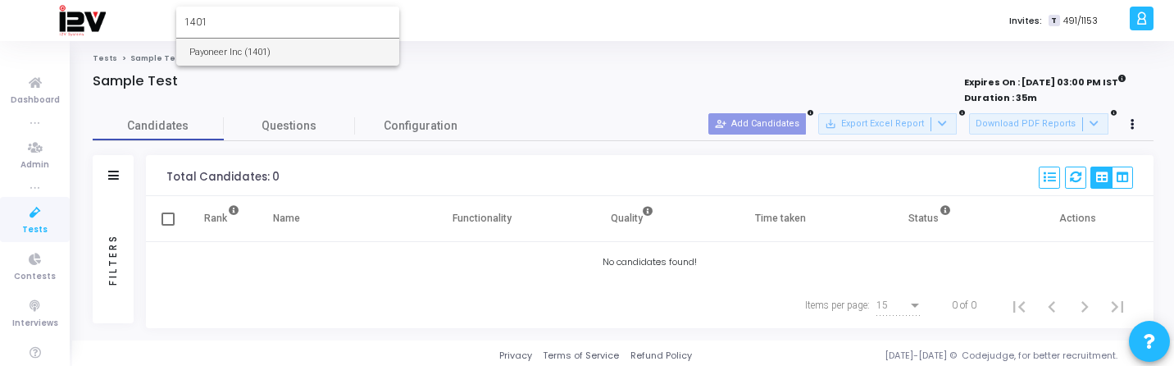
type input "1401"
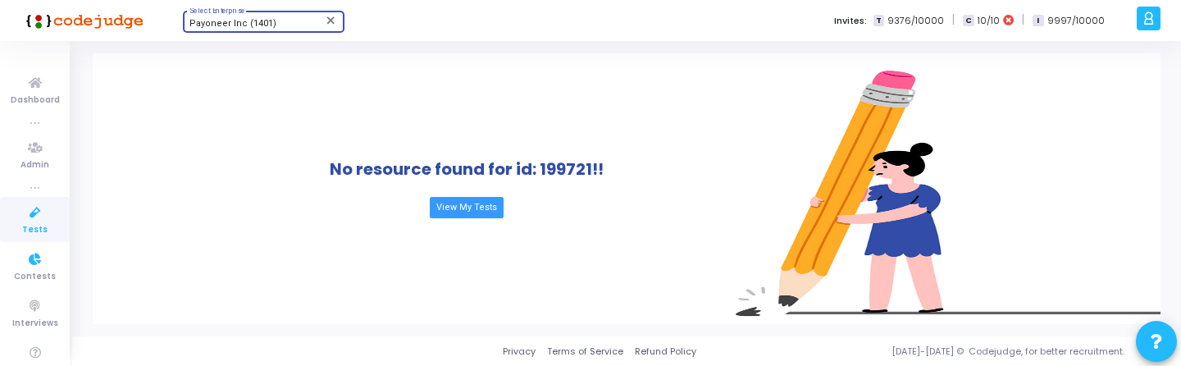
click at [32, 213] on icon at bounding box center [35, 212] width 34 height 20
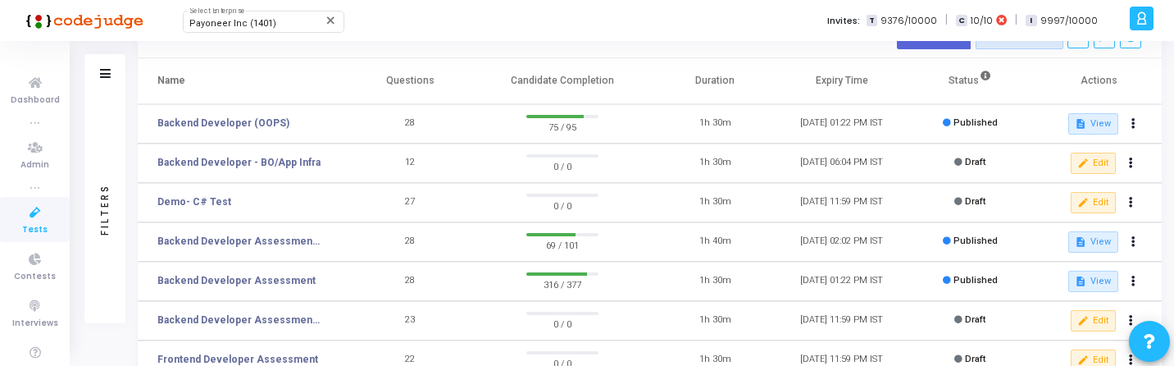
scroll to position [96, 0]
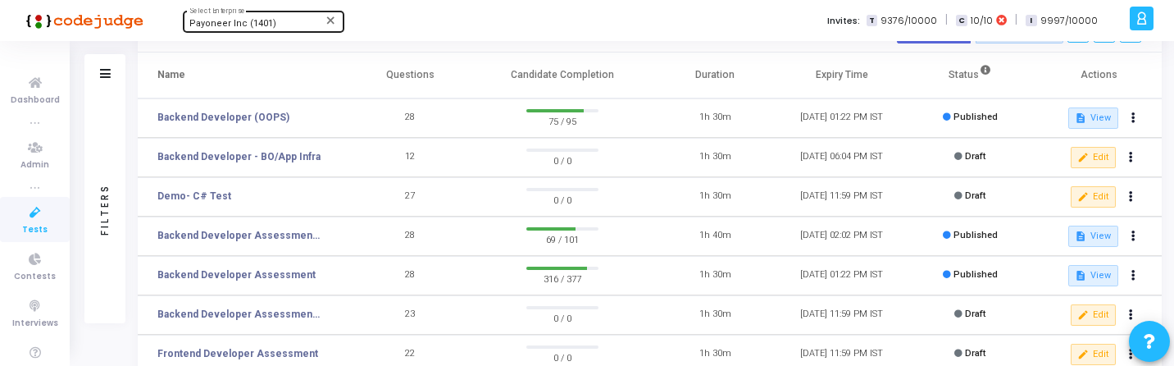
click at [264, 23] on span "Payoneer Inc (1401)" at bounding box center [232, 23] width 87 height 11
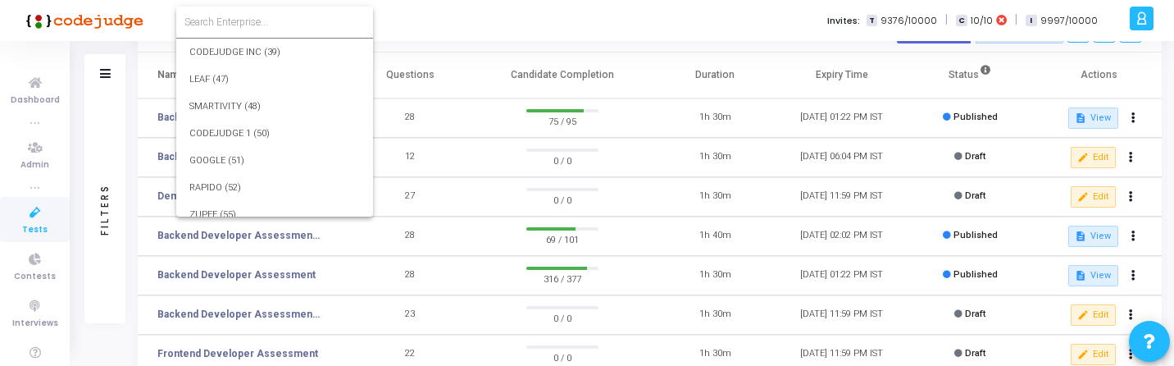
click at [282, 23] on input at bounding box center [274, 22] width 180 height 15
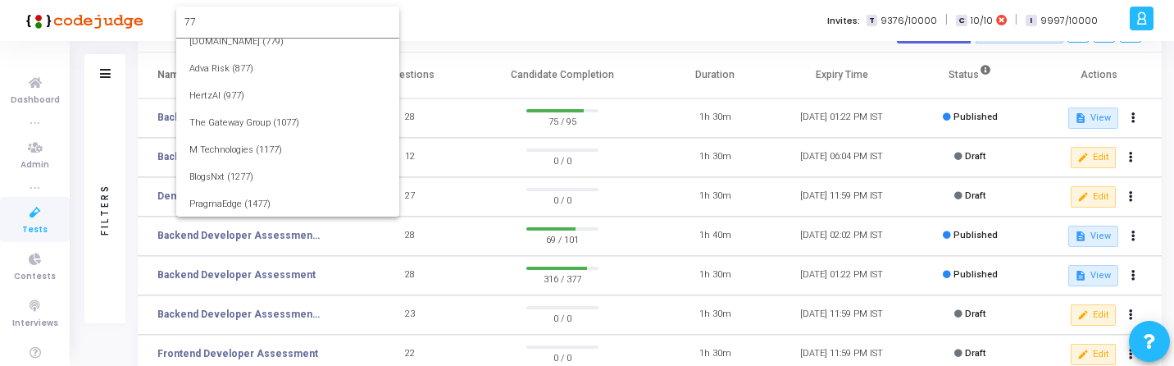
scroll to position [0, 0]
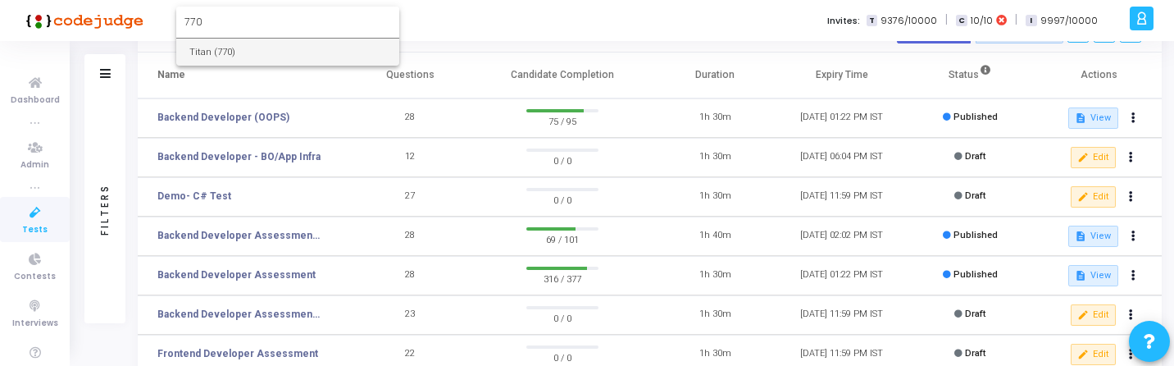
type input "770"
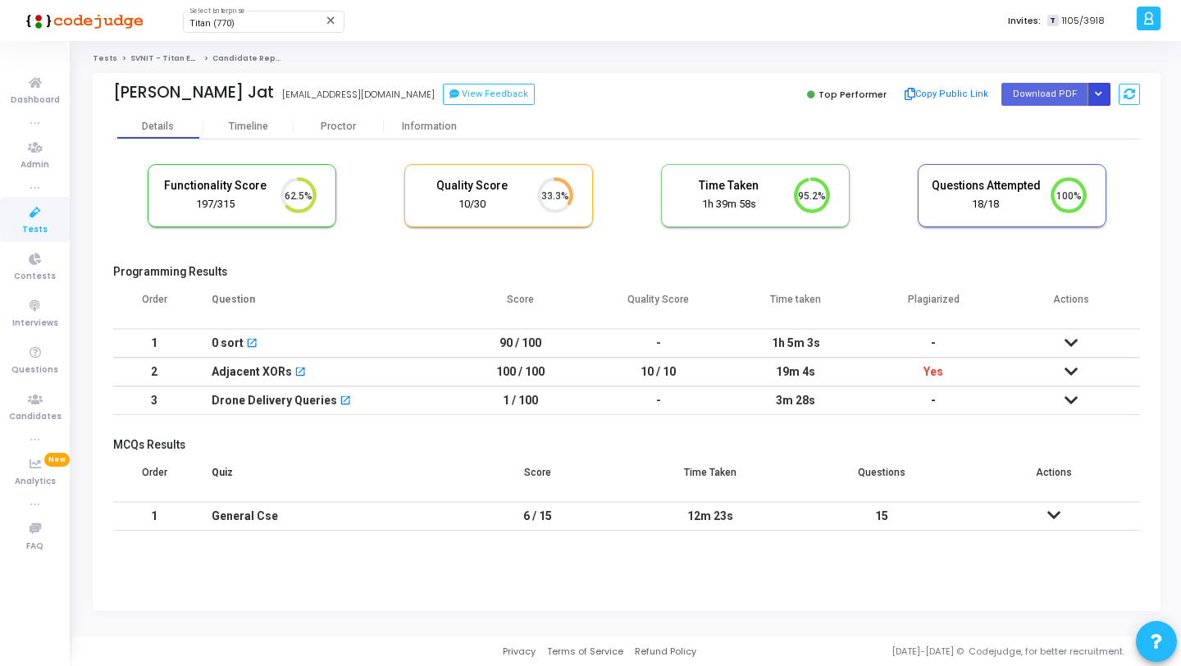
click at [1099, 102] on button "Button group with nested dropdown" at bounding box center [1098, 94] width 23 height 22
click at [1049, 129] on button "Regenerate PDF" at bounding box center [1046, 127] width 126 height 26
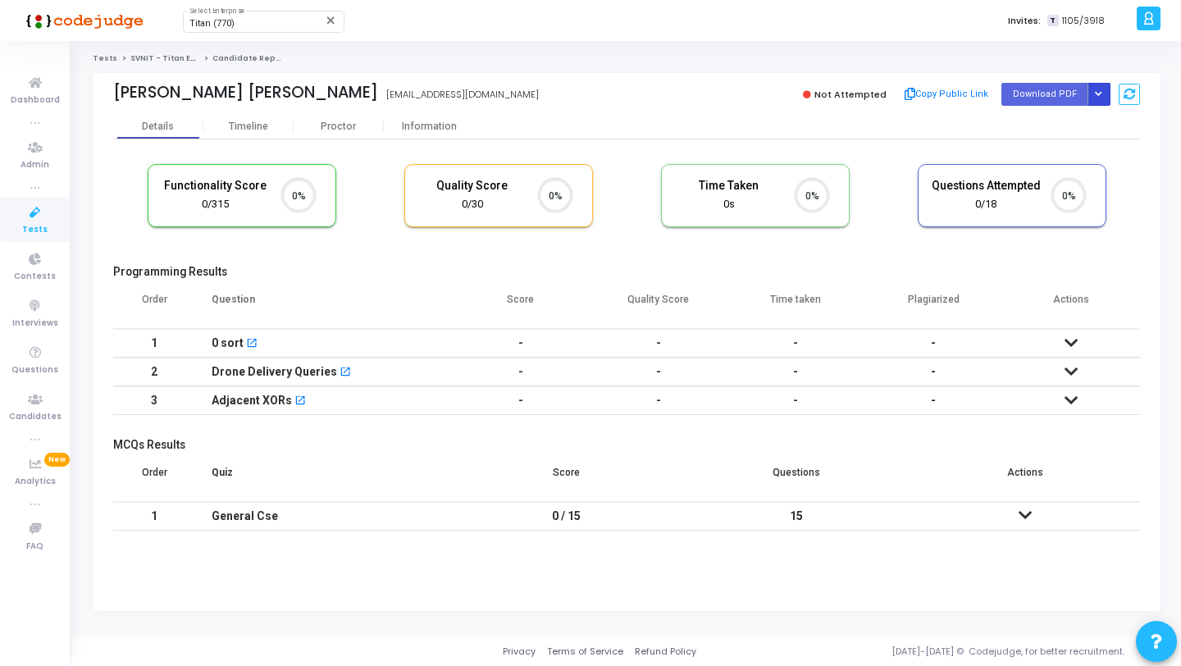
click at [1101, 102] on button "Button group with nested dropdown" at bounding box center [1098, 94] width 23 height 22
click at [1075, 118] on button "Regenerate PDF" at bounding box center [1046, 127] width 126 height 26
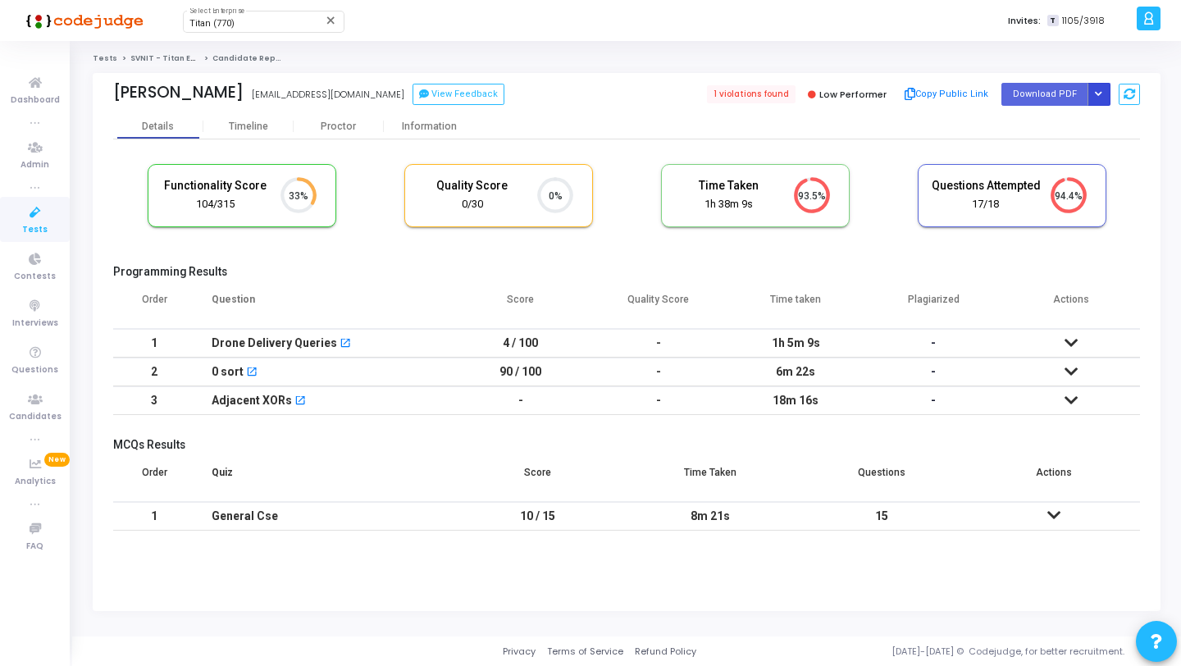
click at [1096, 100] on button "Button group with nested dropdown" at bounding box center [1098, 94] width 23 height 22
click at [1075, 126] on button "Regenerate PDF" at bounding box center [1046, 127] width 126 height 26
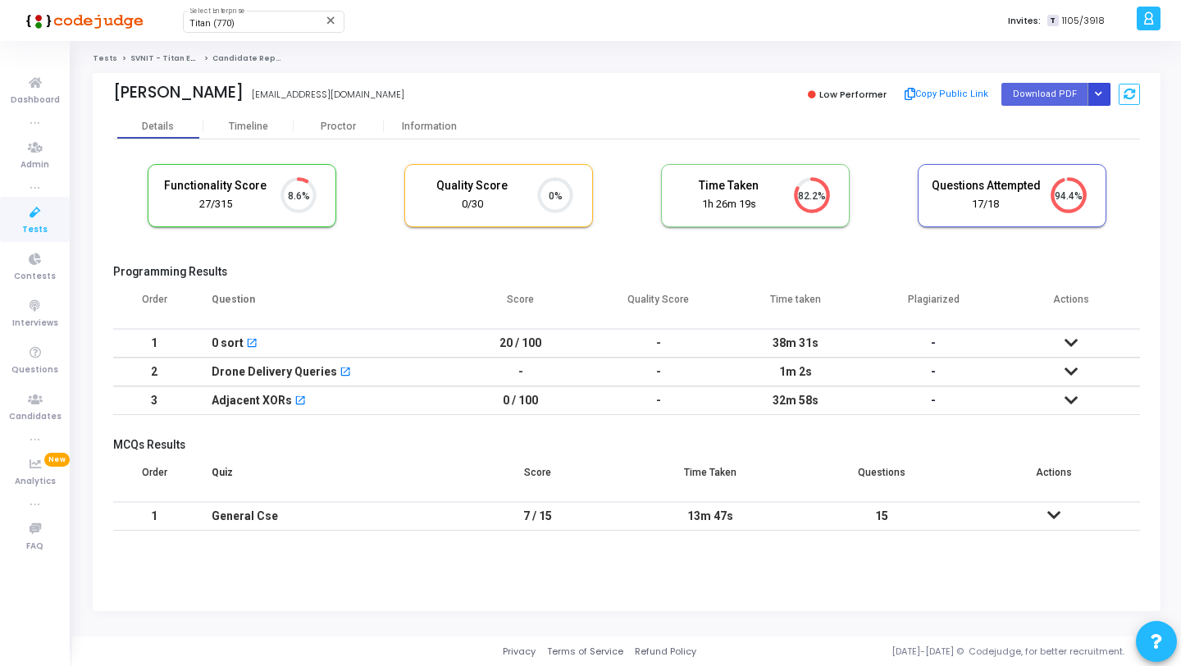
click at [1098, 94] on icon "Button group with nested dropdown" at bounding box center [1097, 94] width 7 height 8
click at [1069, 119] on button "Regenerate PDF" at bounding box center [1046, 127] width 126 height 26
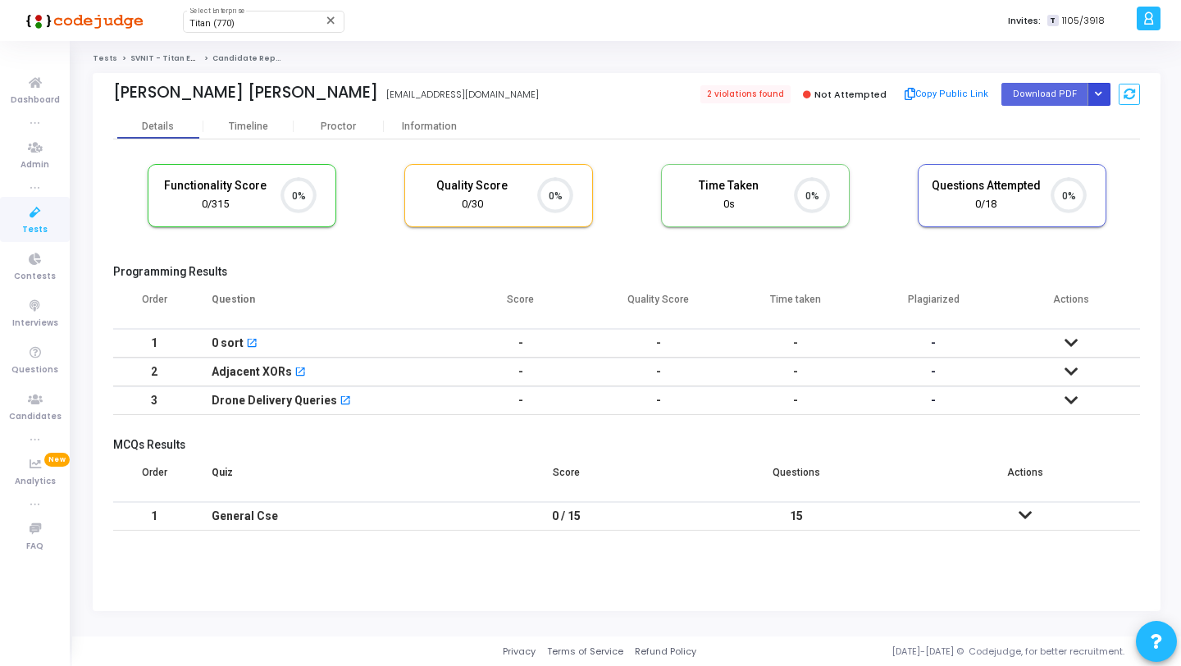
click at [1102, 89] on button "Button group with nested dropdown" at bounding box center [1098, 94] width 23 height 22
click at [1053, 120] on button "Regenerate PDF" at bounding box center [1046, 127] width 126 height 26
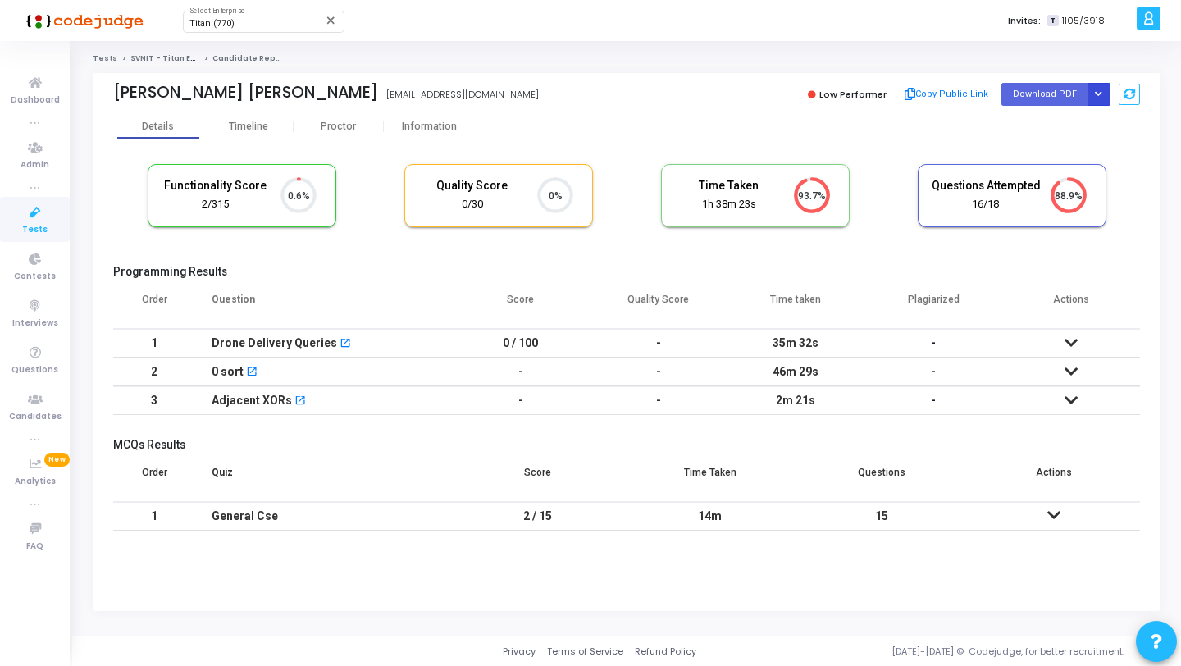
click at [1098, 101] on button "Button group with nested dropdown" at bounding box center [1098, 94] width 23 height 22
click at [1025, 135] on button "Regenerate PDF" at bounding box center [1046, 127] width 126 height 26
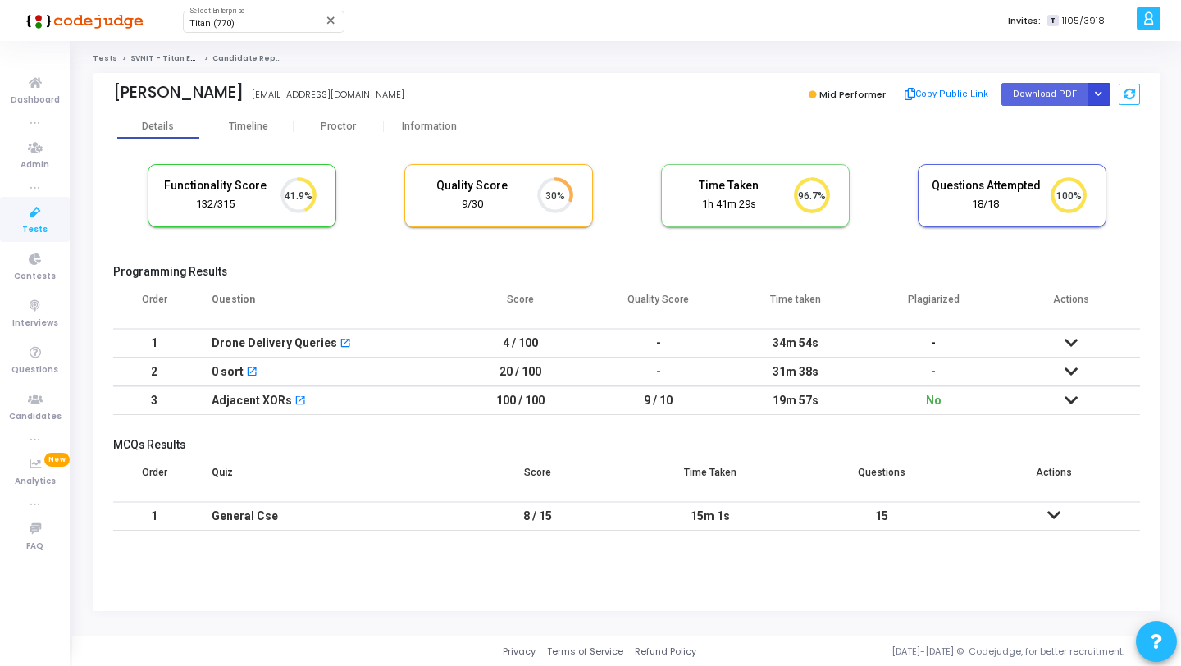
click at [1098, 96] on icon "Button group with nested dropdown" at bounding box center [1097, 94] width 7 height 8
click at [1054, 128] on button "Regenerate PDF" at bounding box center [1046, 127] width 126 height 26
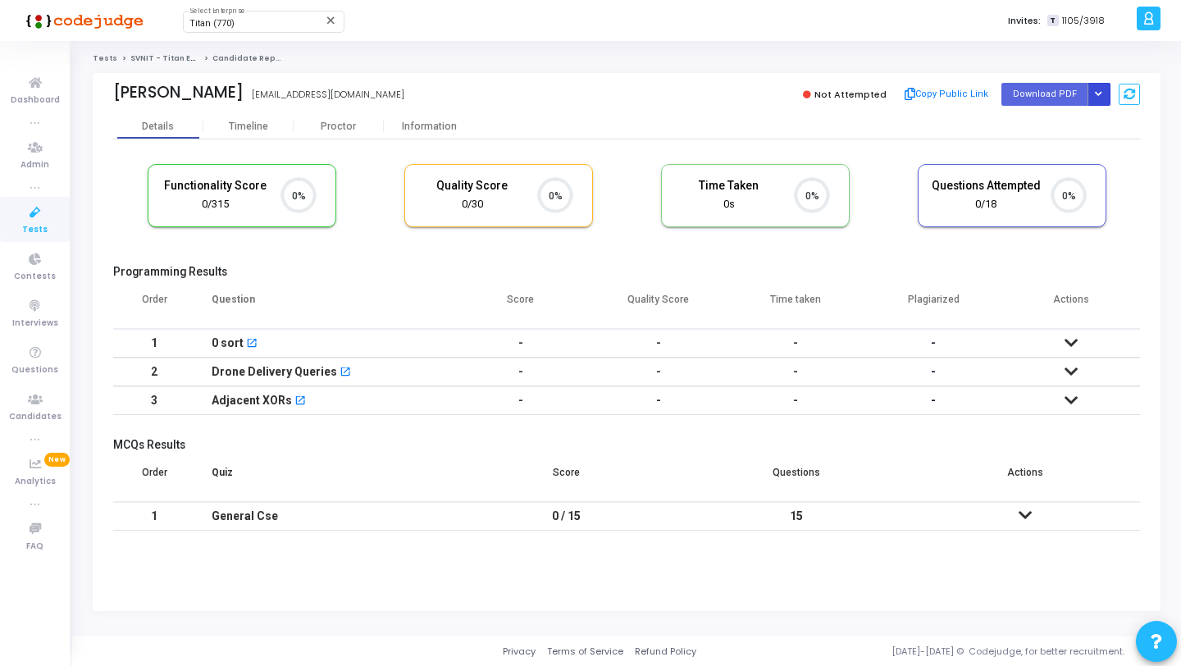
click at [1100, 98] on icon "Button group with nested dropdown" at bounding box center [1097, 94] width 7 height 8
click at [1038, 122] on button "Regenerate PDF" at bounding box center [1046, 127] width 126 height 26
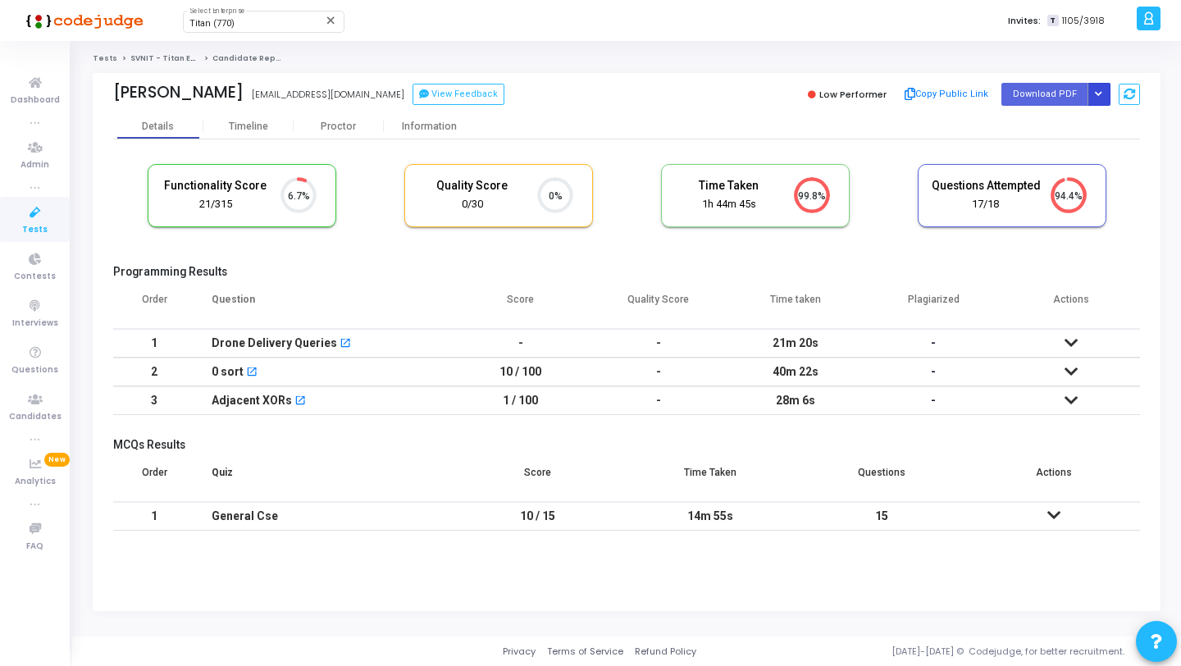
click at [1099, 96] on icon "Button group with nested dropdown" at bounding box center [1097, 94] width 7 height 8
click at [1059, 123] on button "Regenerate PDF" at bounding box center [1046, 127] width 126 height 26
click at [1099, 94] on icon "Button group with nested dropdown" at bounding box center [1097, 94] width 7 height 8
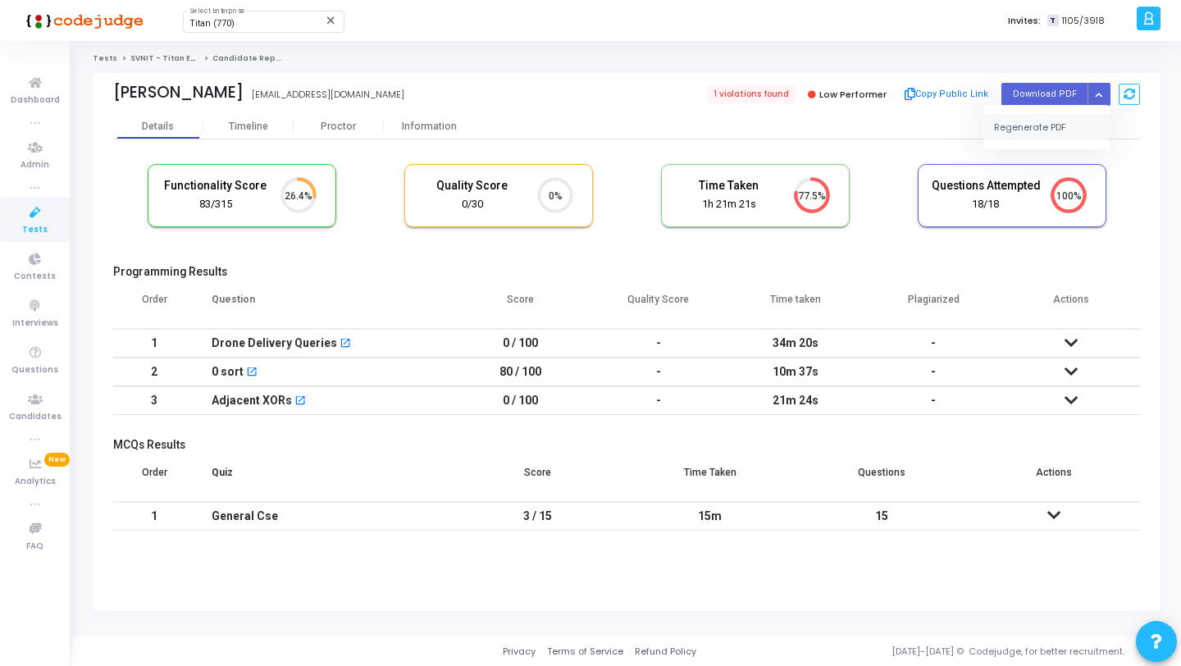
click at [1066, 131] on button "Regenerate PDF" at bounding box center [1046, 127] width 126 height 26
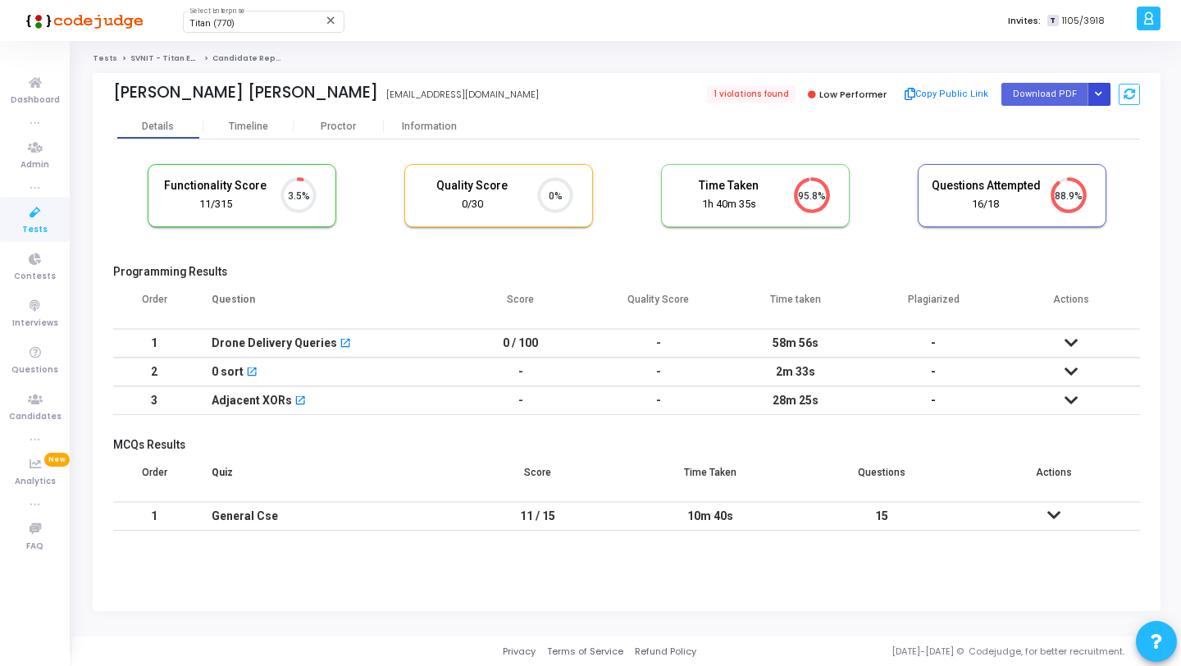
click at [1107, 102] on button "Button group with nested dropdown" at bounding box center [1098, 94] width 23 height 22
click at [1058, 133] on button "Regenerate PDF" at bounding box center [1046, 127] width 126 height 26
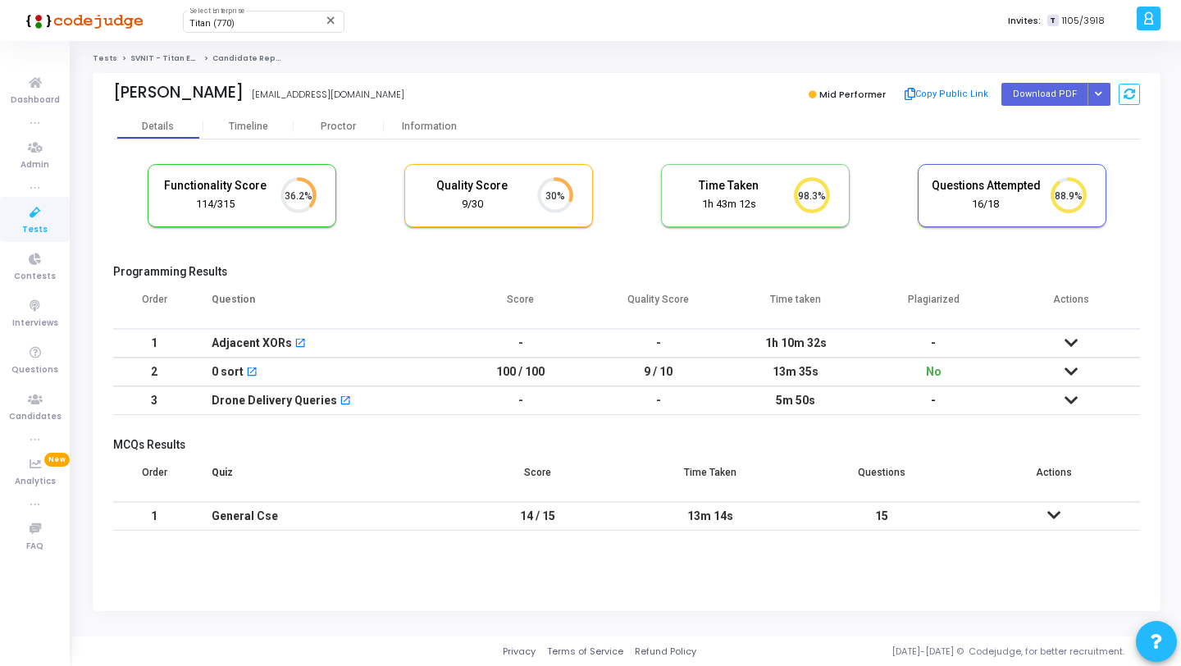
click at [1109, 96] on div "Mid Performer Copy Public Link Download PDF Regenerate PDF" at bounding box center [887, 94] width 505 height 25
click at [1099, 96] on icon "Button group with nested dropdown" at bounding box center [1097, 94] width 7 height 8
click at [1049, 122] on button "Regenerate PDF" at bounding box center [1046, 127] width 126 height 26
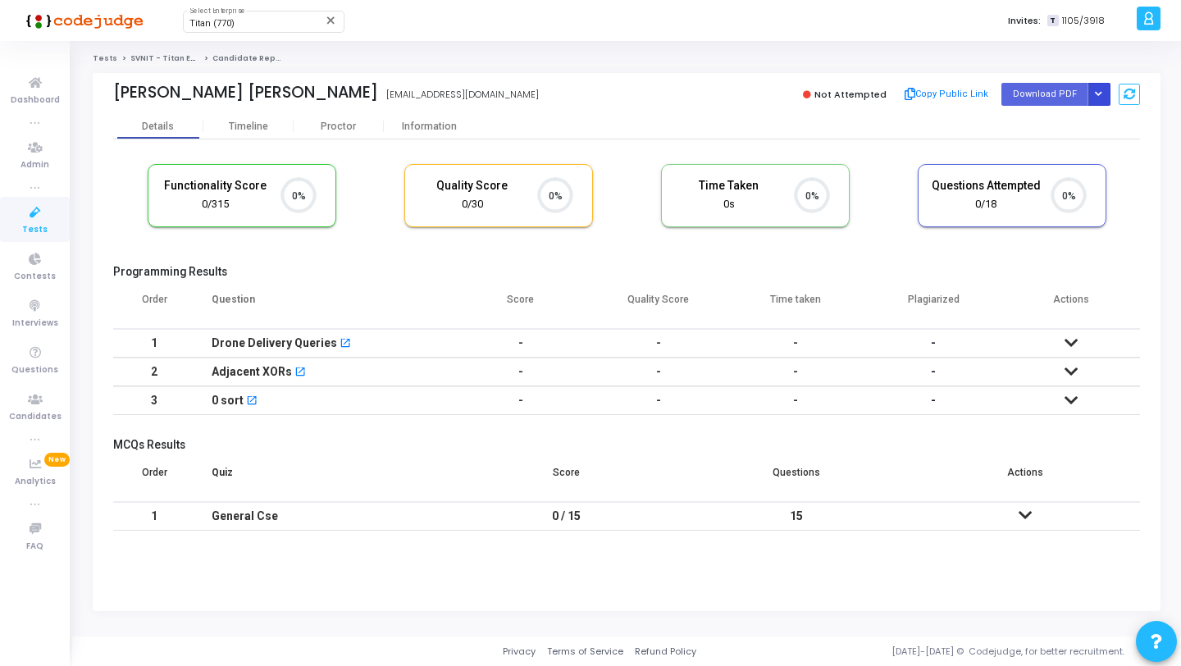
click at [1094, 85] on button "Button group with nested dropdown" at bounding box center [1098, 94] width 23 height 22
click at [1040, 121] on button "Regenerate PDF" at bounding box center [1046, 127] width 126 height 26
